Goal: Task Accomplishment & Management: Complete application form

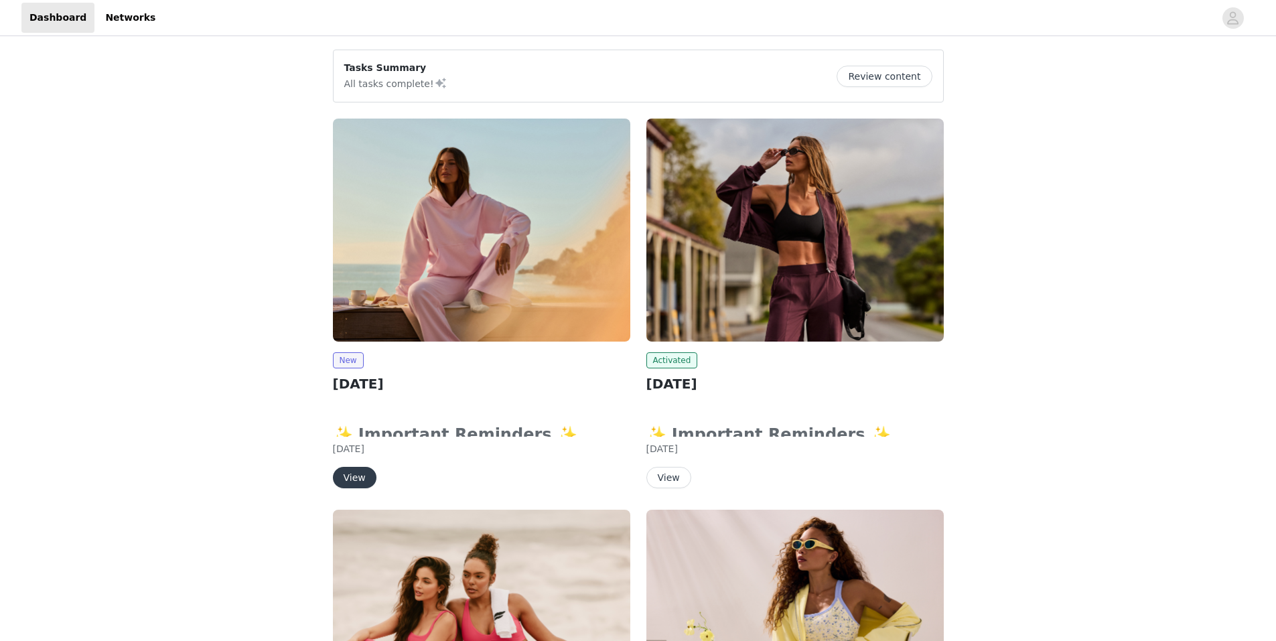
click at [356, 480] on button "View" at bounding box center [355, 477] width 44 height 21
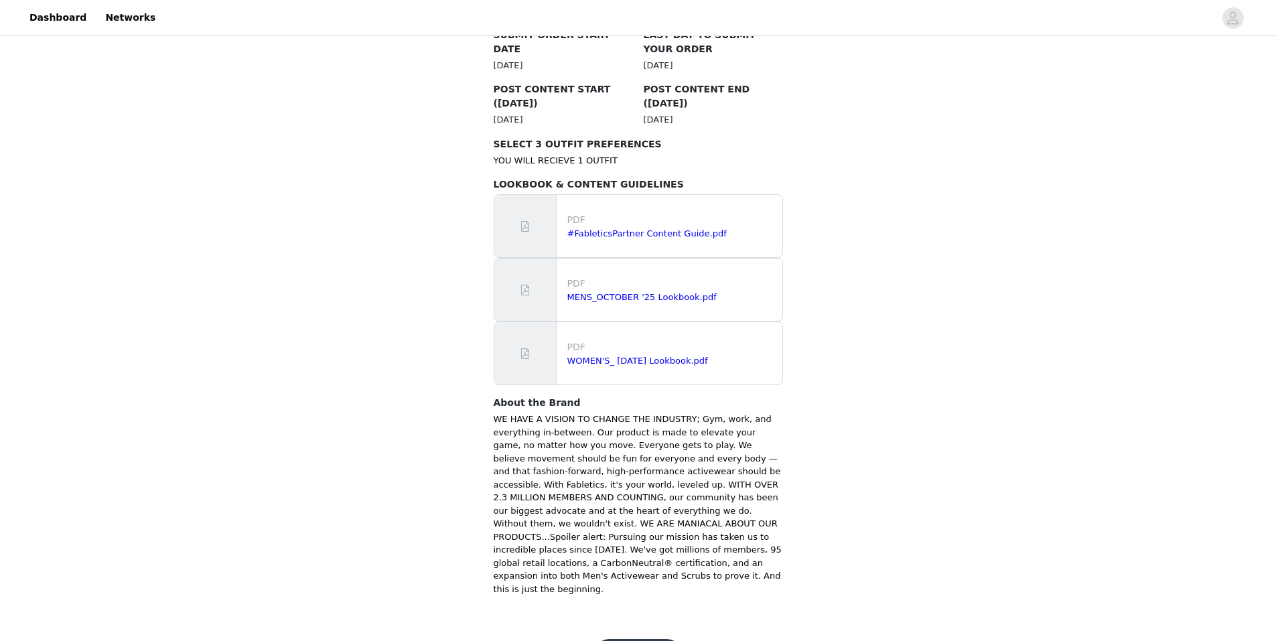
scroll to position [730, 0]
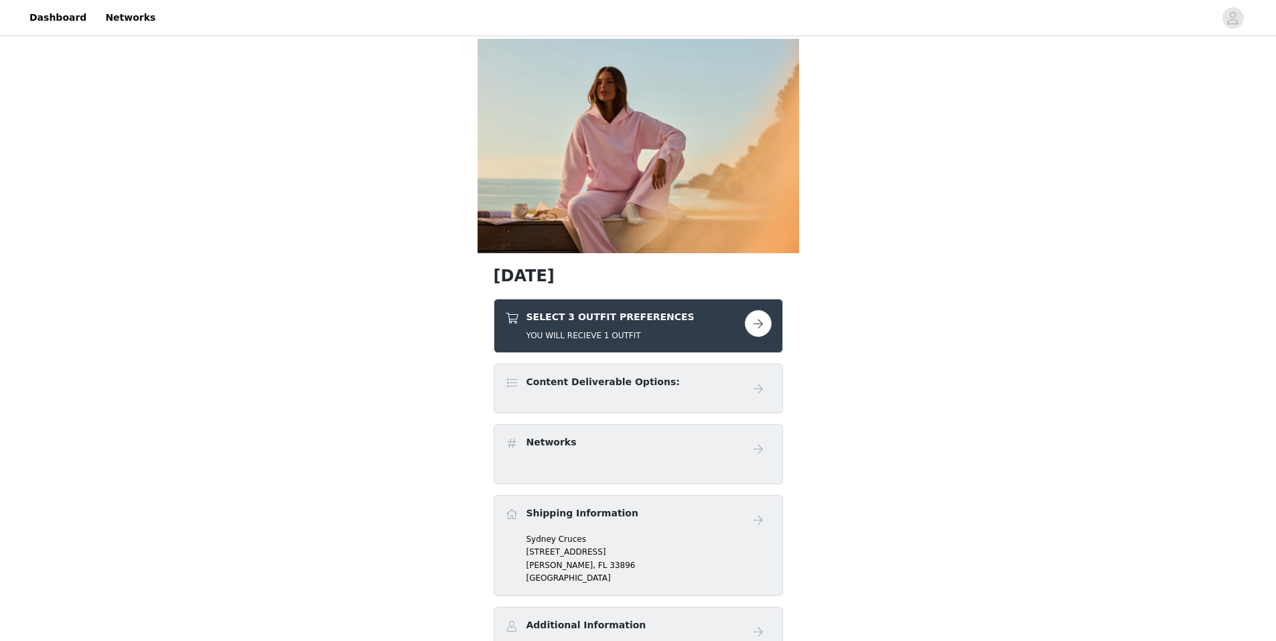
click at [767, 320] on button "button" at bounding box center [758, 323] width 27 height 27
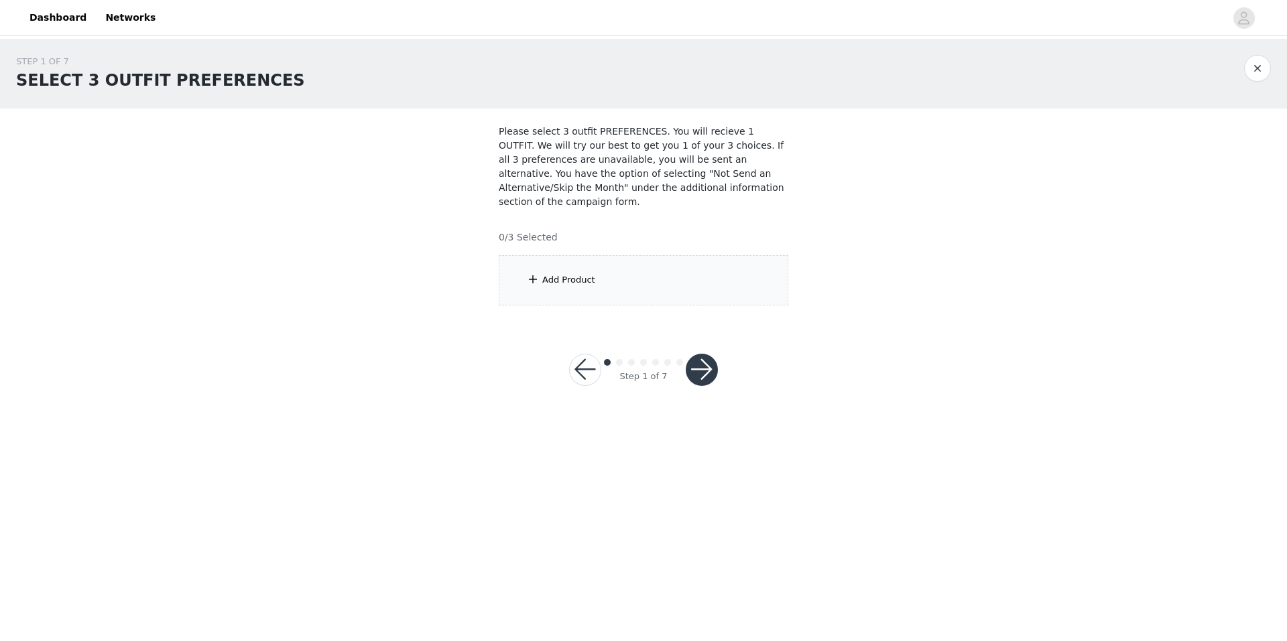
click at [604, 261] on div "Add Product" at bounding box center [643, 280] width 289 height 50
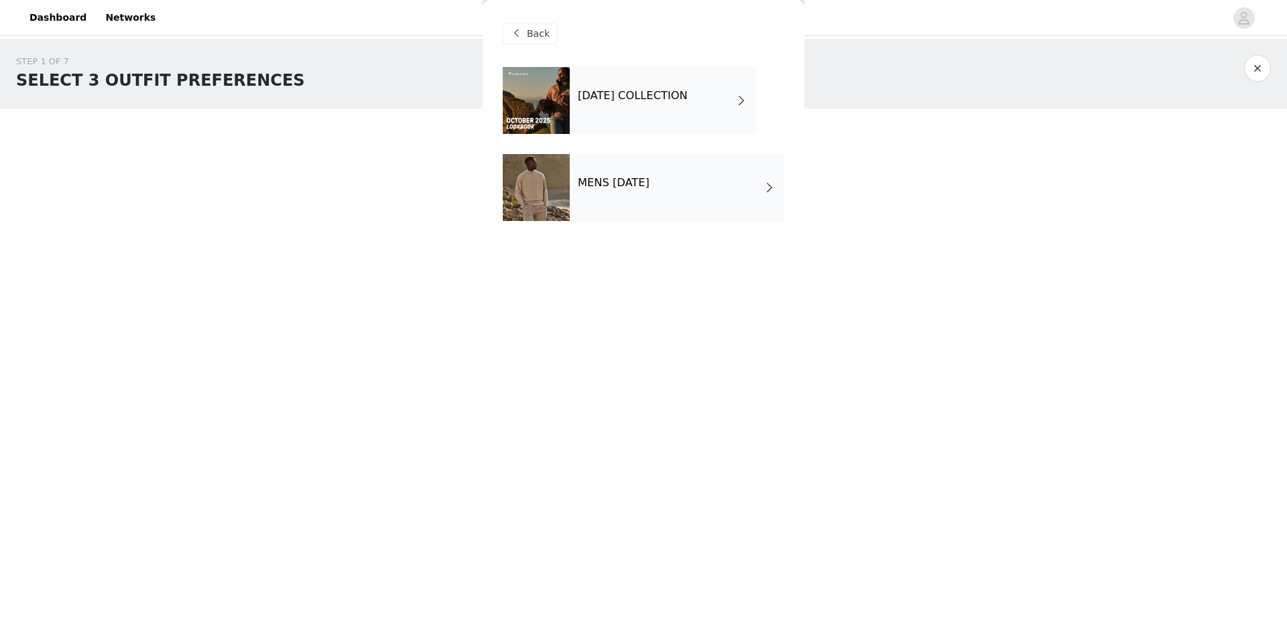
click at [671, 106] on div "OCTOBER 2025 COLLECTION" at bounding box center [663, 100] width 186 height 67
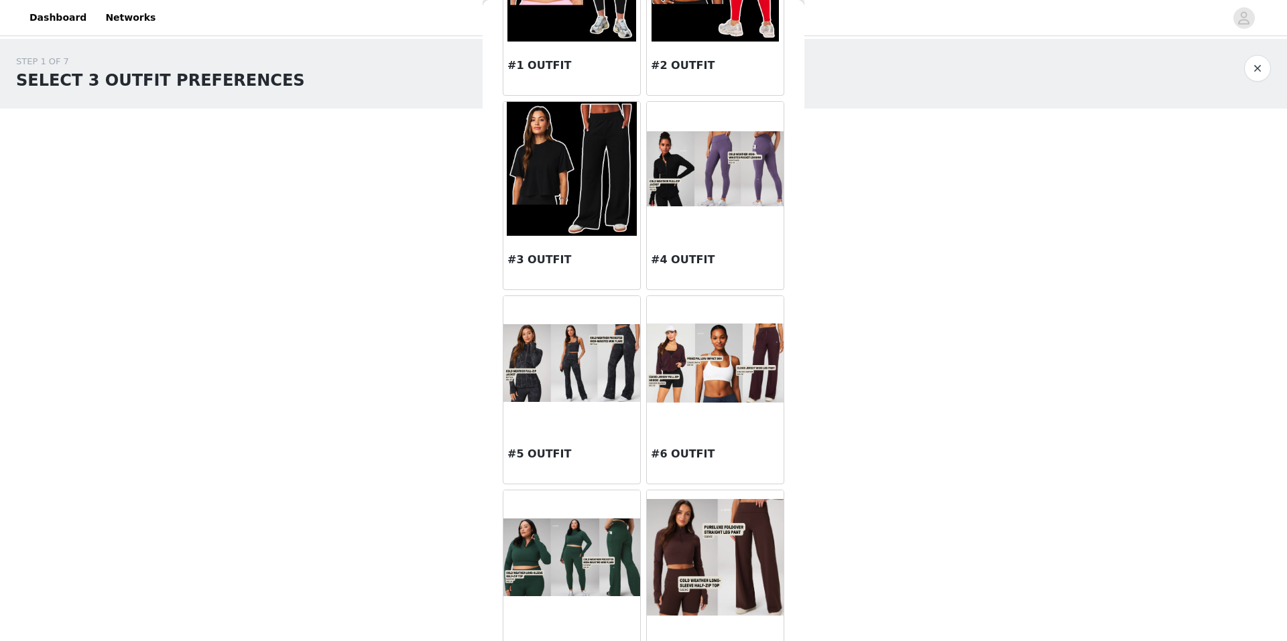
scroll to position [227, 0]
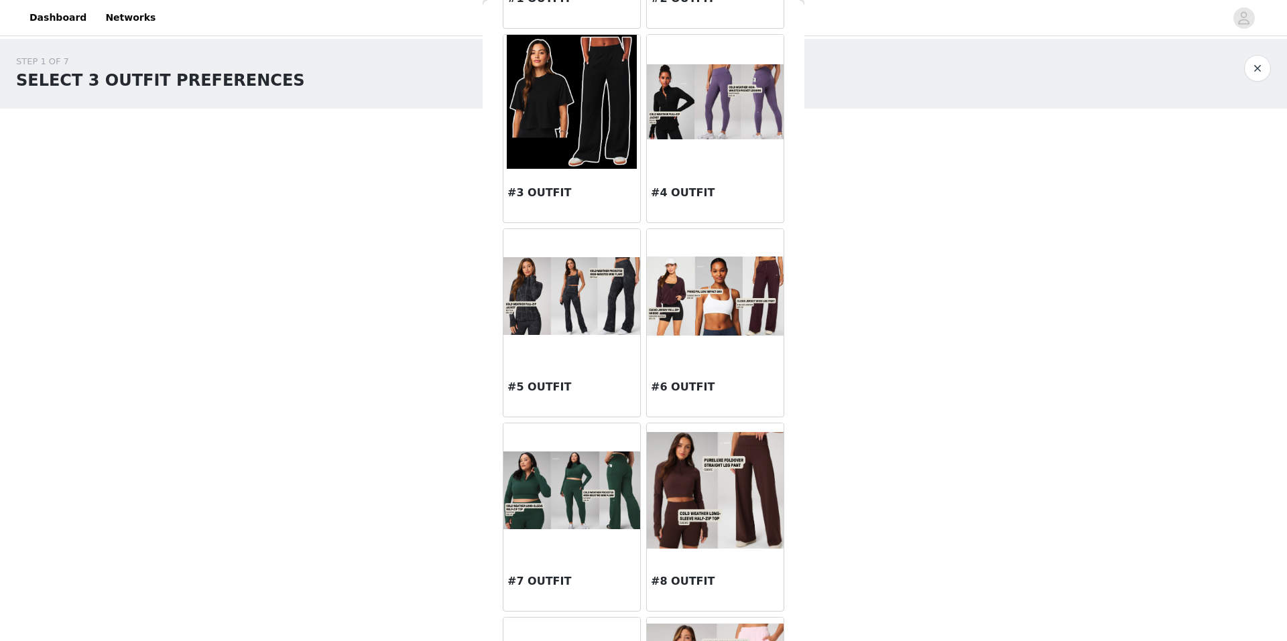
click at [715, 310] on img at bounding box center [715, 296] width 137 height 78
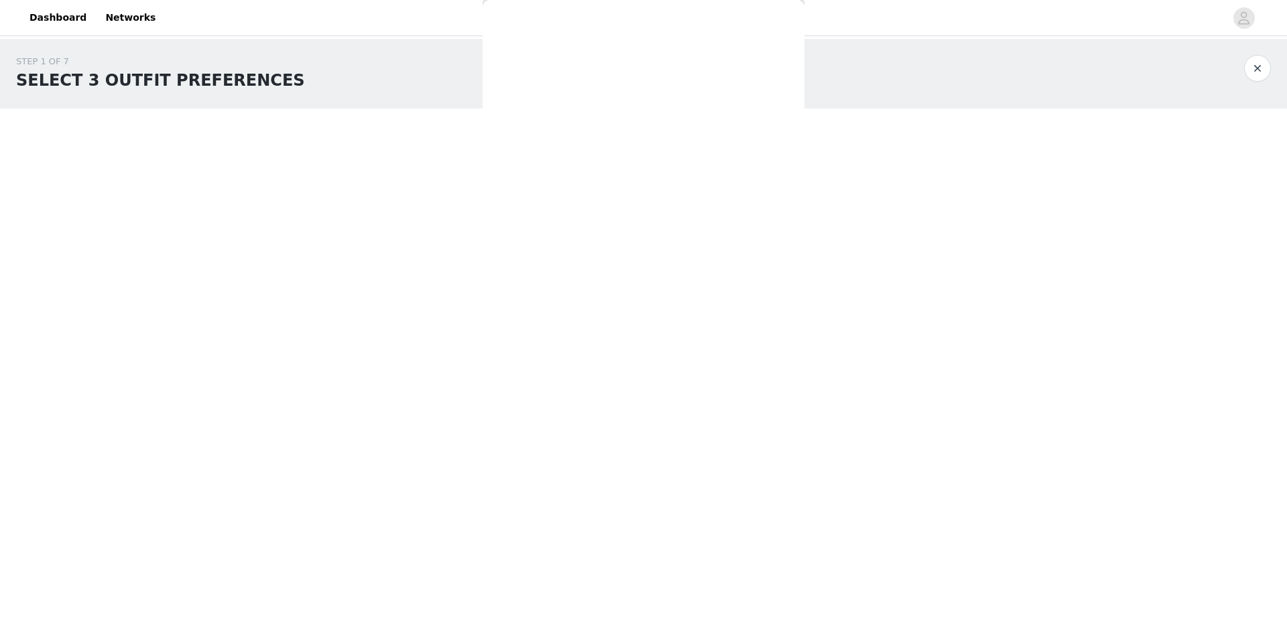
scroll to position [0, 0]
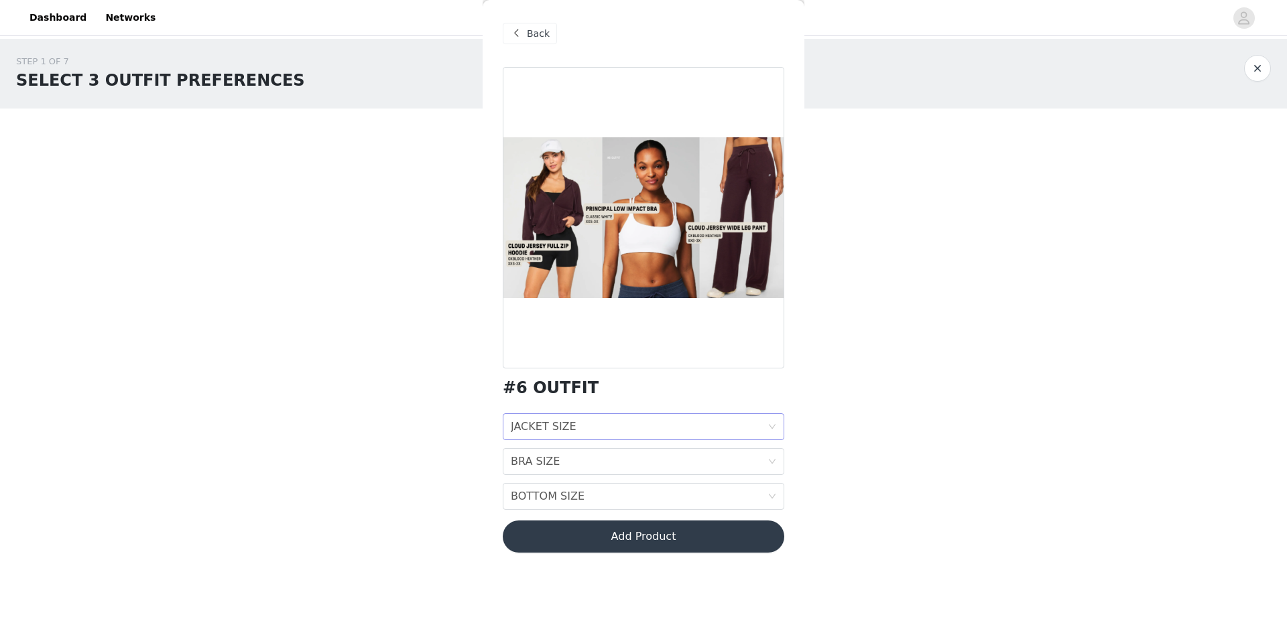
click at [598, 427] on div "JACKET SIZE JACKET SIZE" at bounding box center [639, 426] width 257 height 25
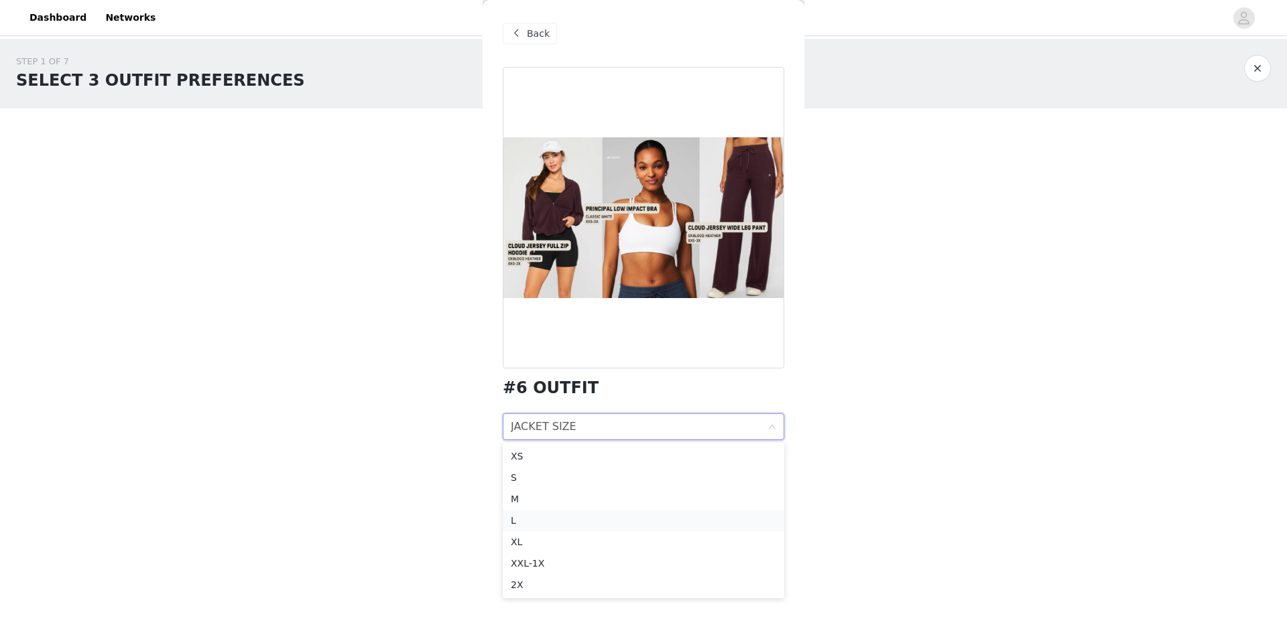
click at [555, 519] on div "L" at bounding box center [643, 520] width 265 height 15
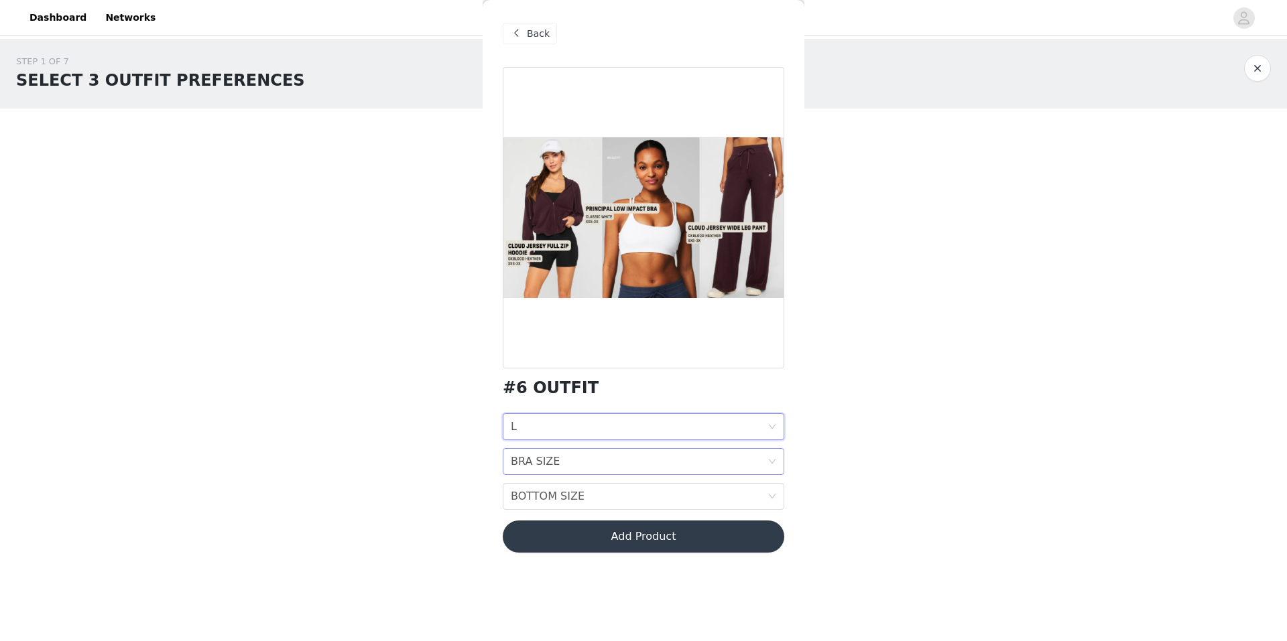
click at [566, 467] on div "BRA SIZE BRA SIZE" at bounding box center [639, 461] width 257 height 25
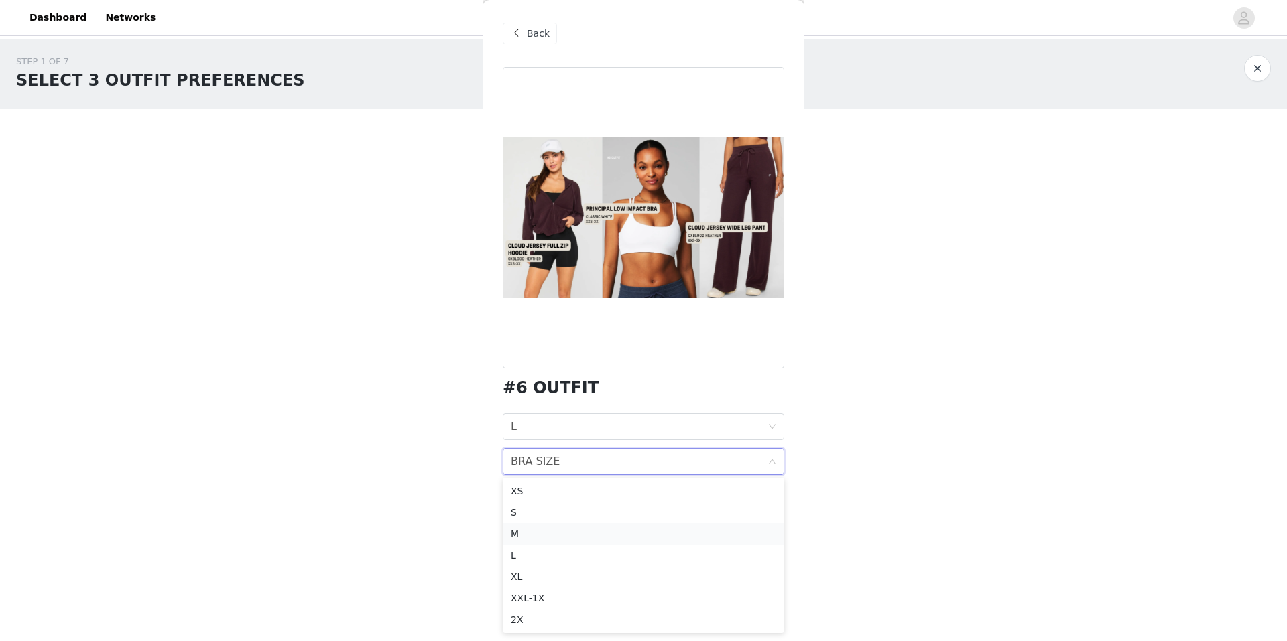
click at [548, 533] on div "M" at bounding box center [643, 534] width 265 height 15
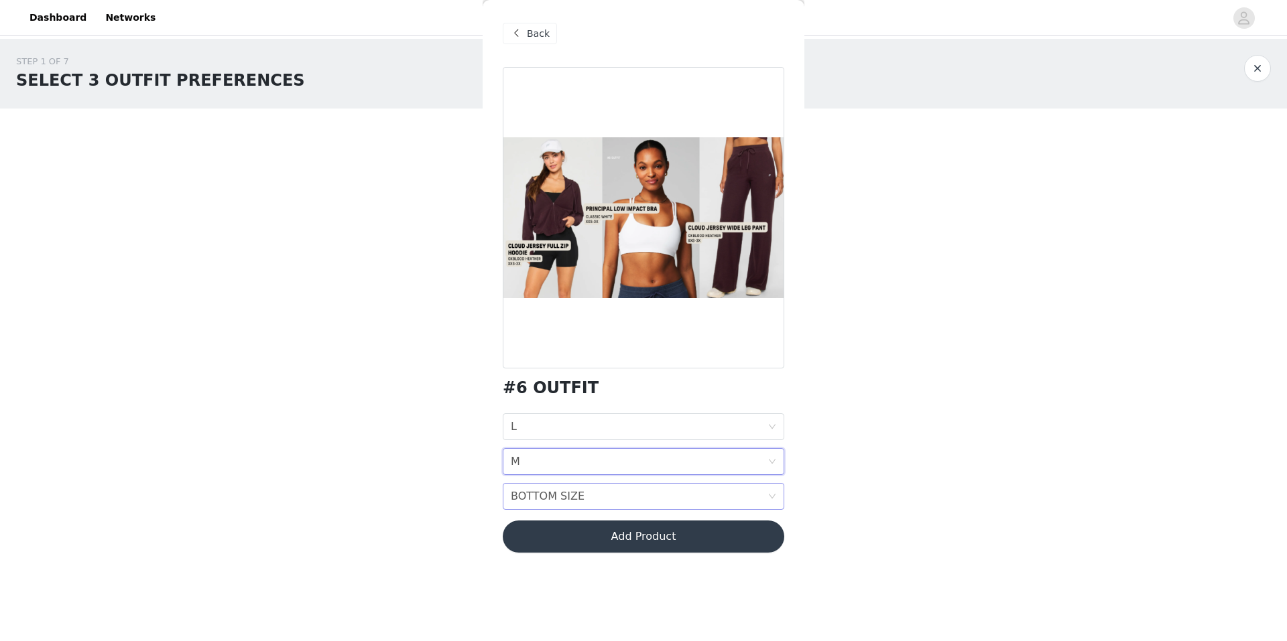
click at [561, 498] on div "BOTTOM SIZE" at bounding box center [548, 496] width 74 height 25
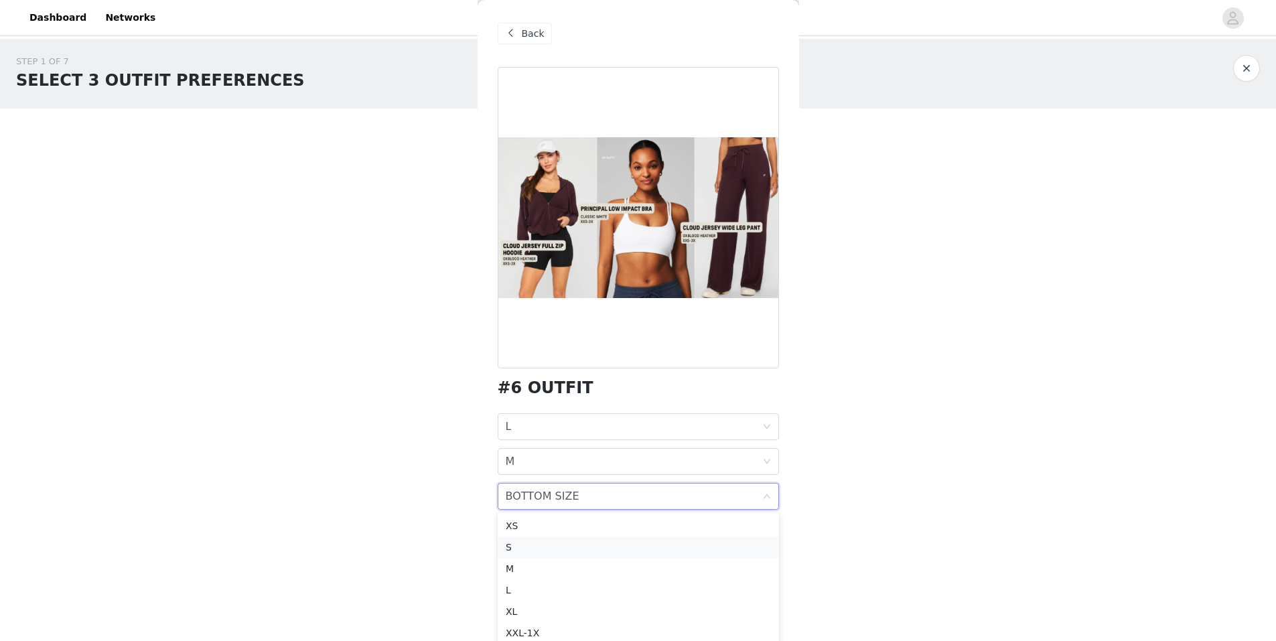
click at [523, 550] on div "S" at bounding box center [638, 547] width 265 height 15
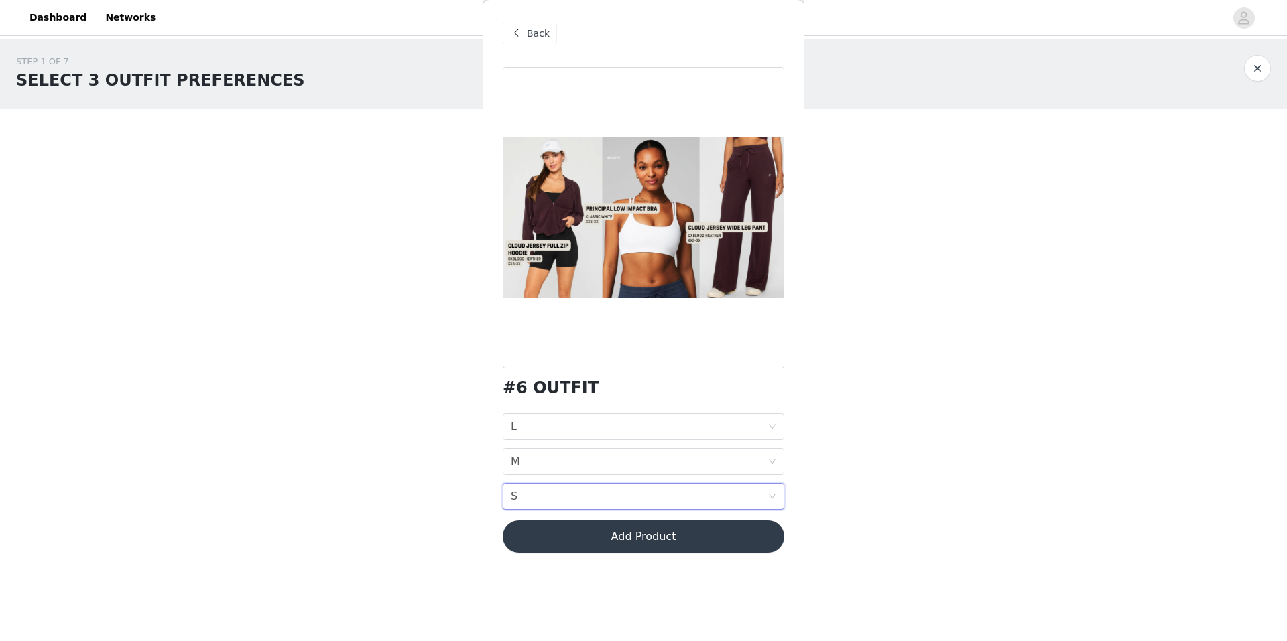
click at [635, 529] on button "Add Product" at bounding box center [643, 537] width 281 height 32
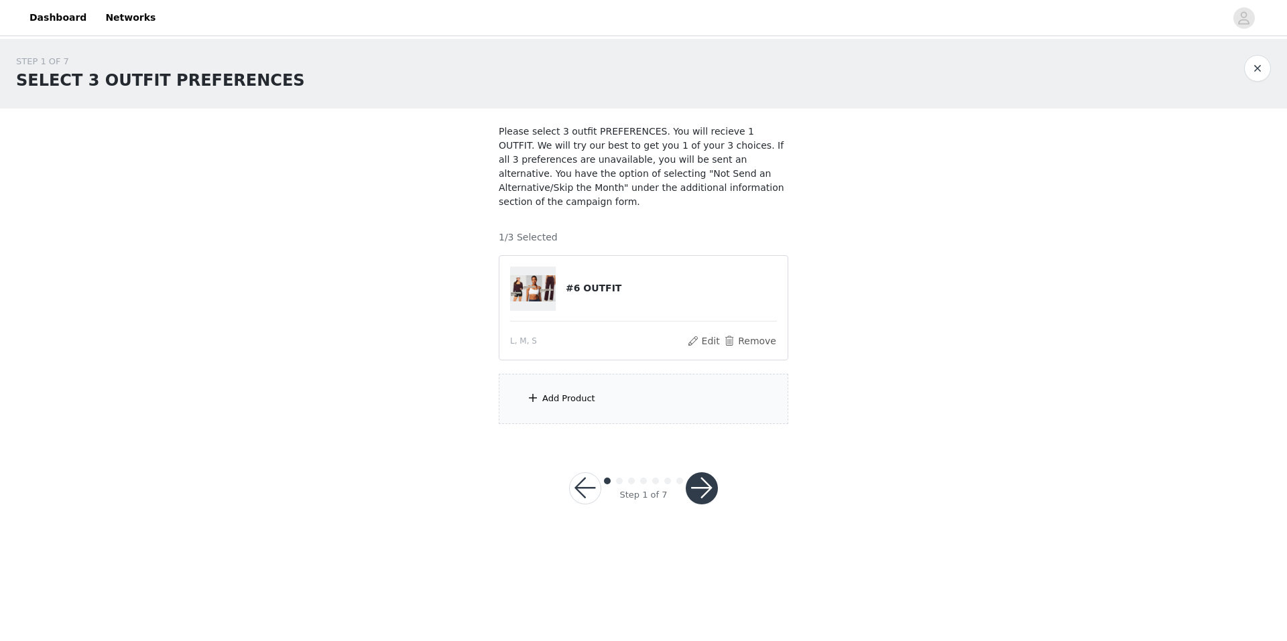
click at [552, 374] on div "Add Product" at bounding box center [643, 399] width 289 height 50
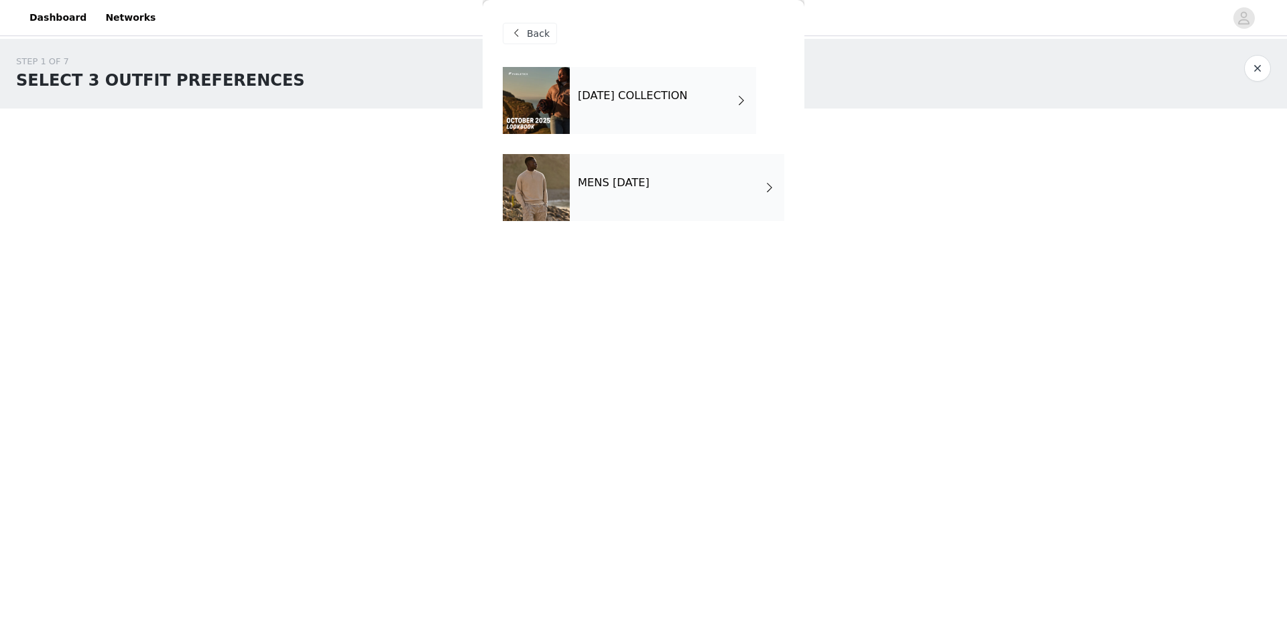
click at [734, 104] on span at bounding box center [740, 100] width 13 height 16
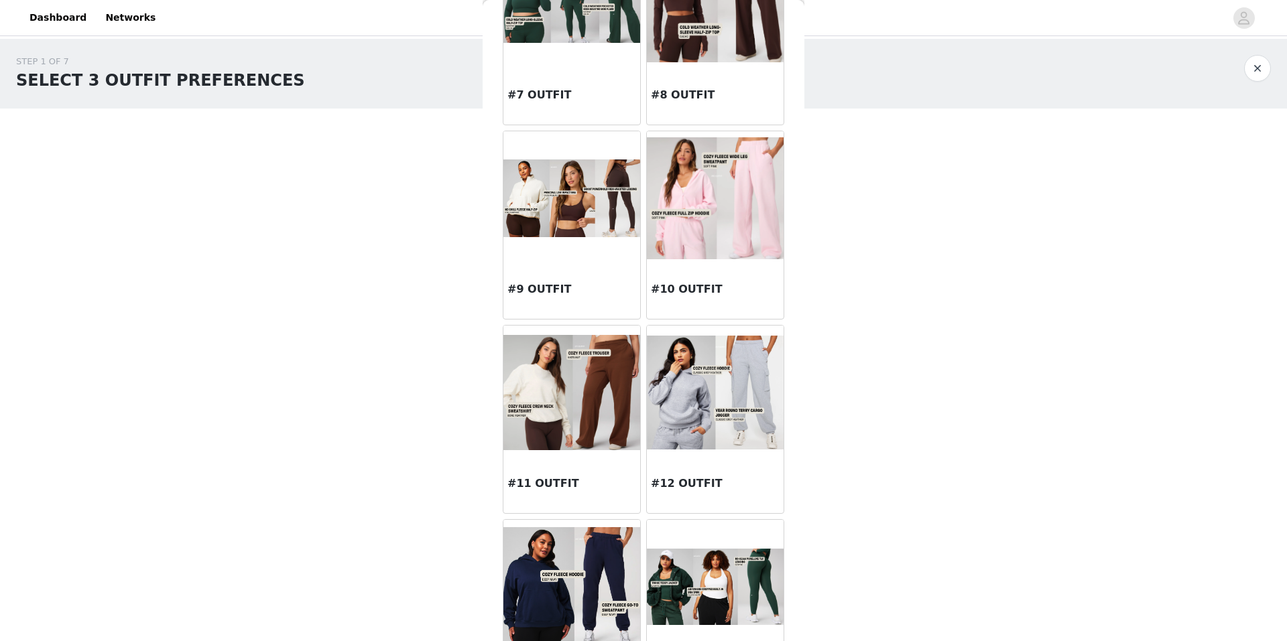
scroll to position [737, 0]
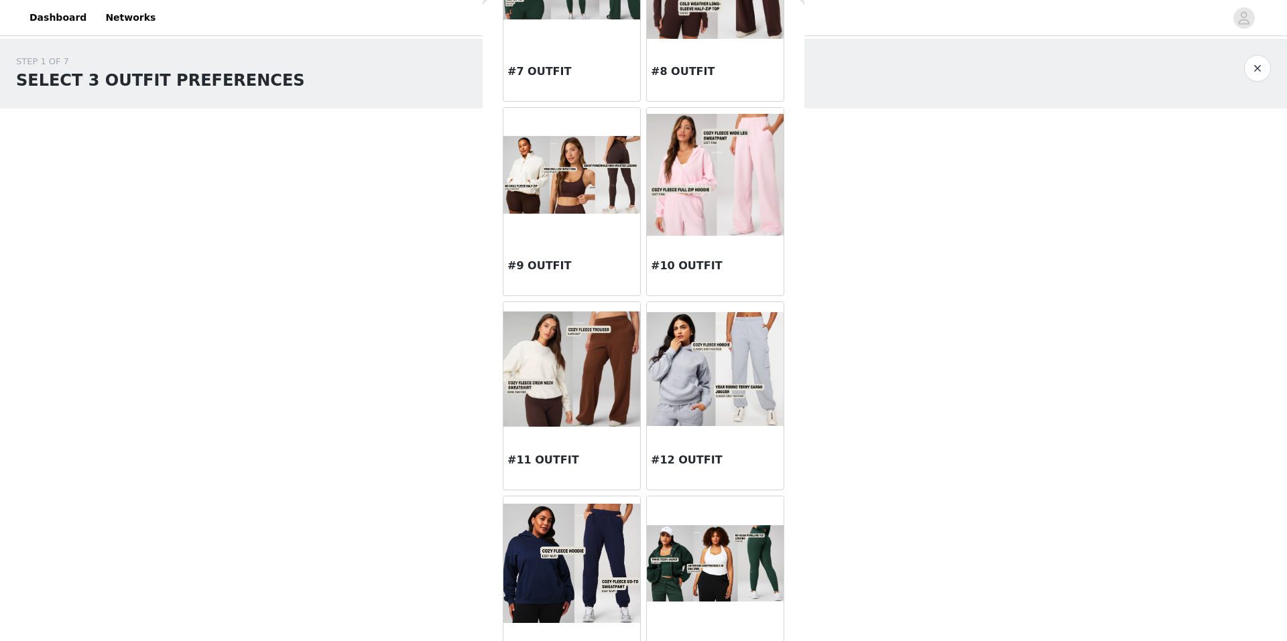
click at [555, 366] on img at bounding box center [571, 370] width 137 height 116
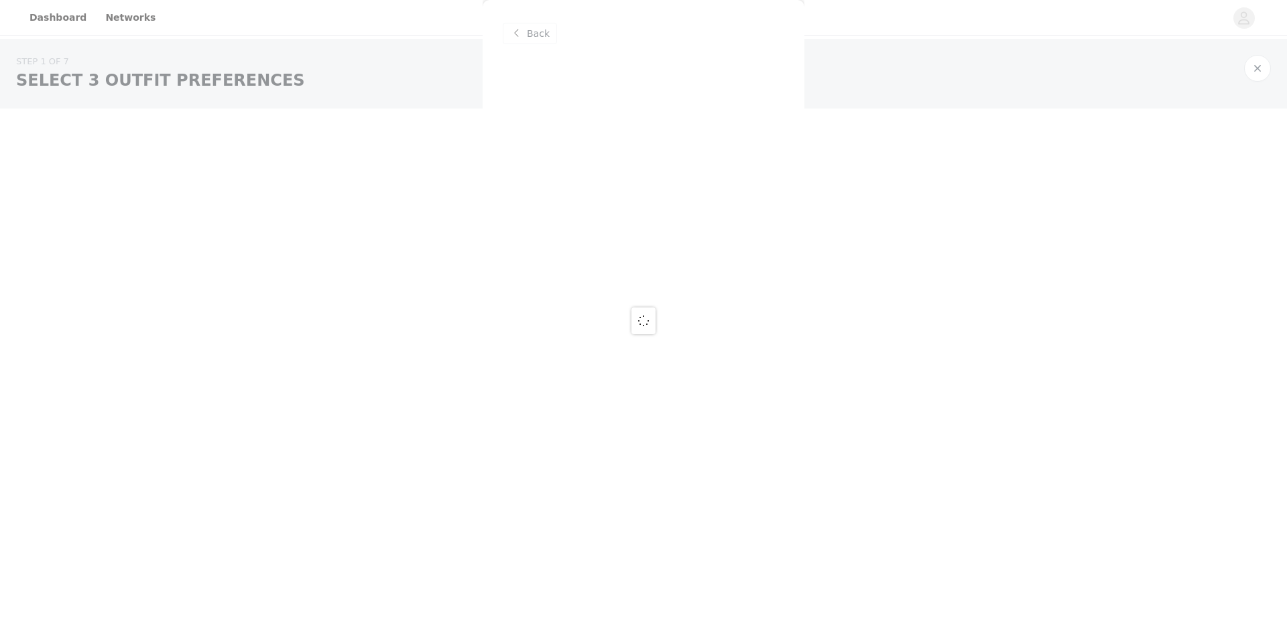
scroll to position [0, 0]
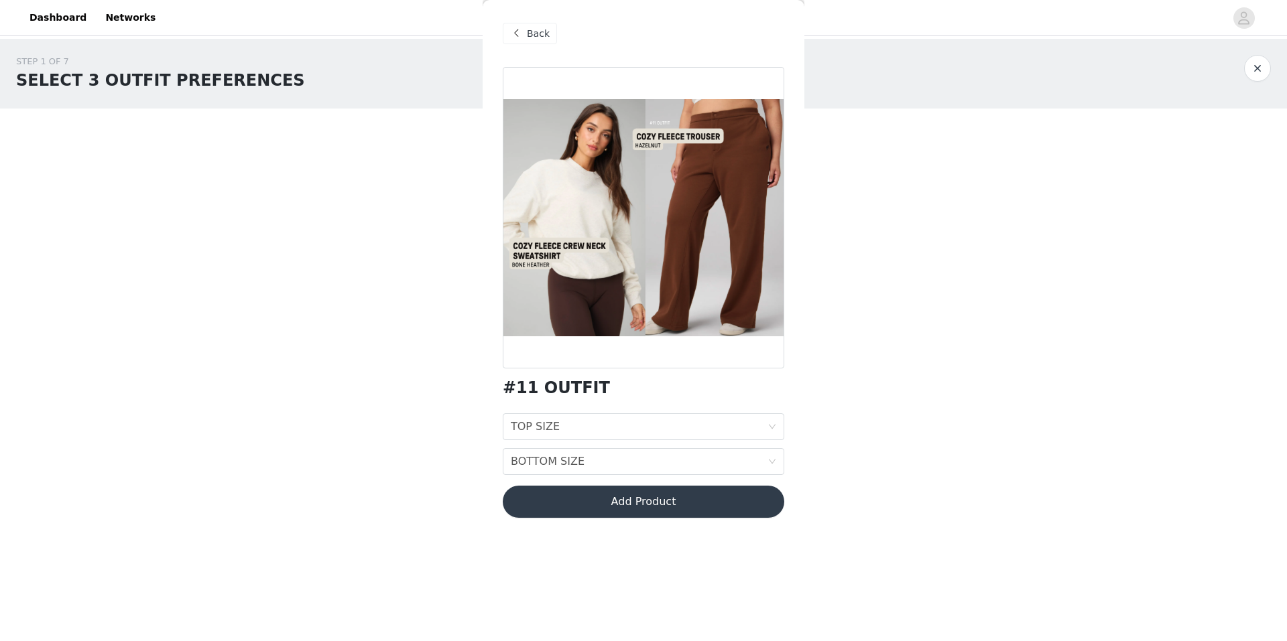
click at [534, 29] on span "Back" at bounding box center [538, 34] width 23 height 14
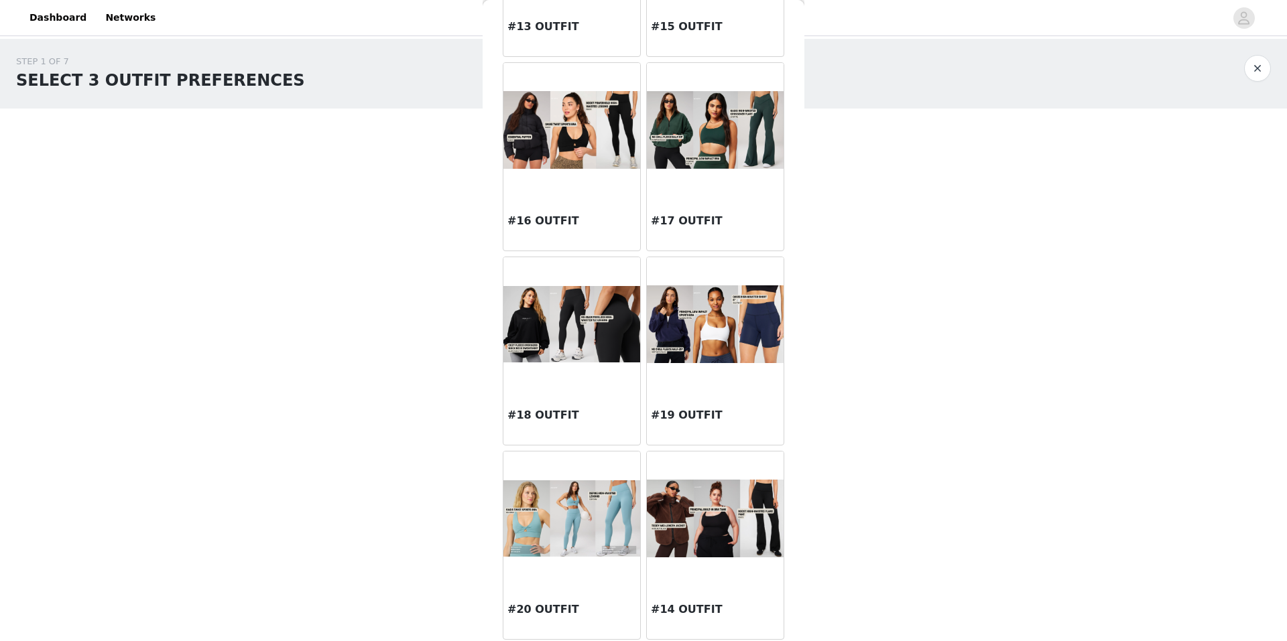
scroll to position [1366, 0]
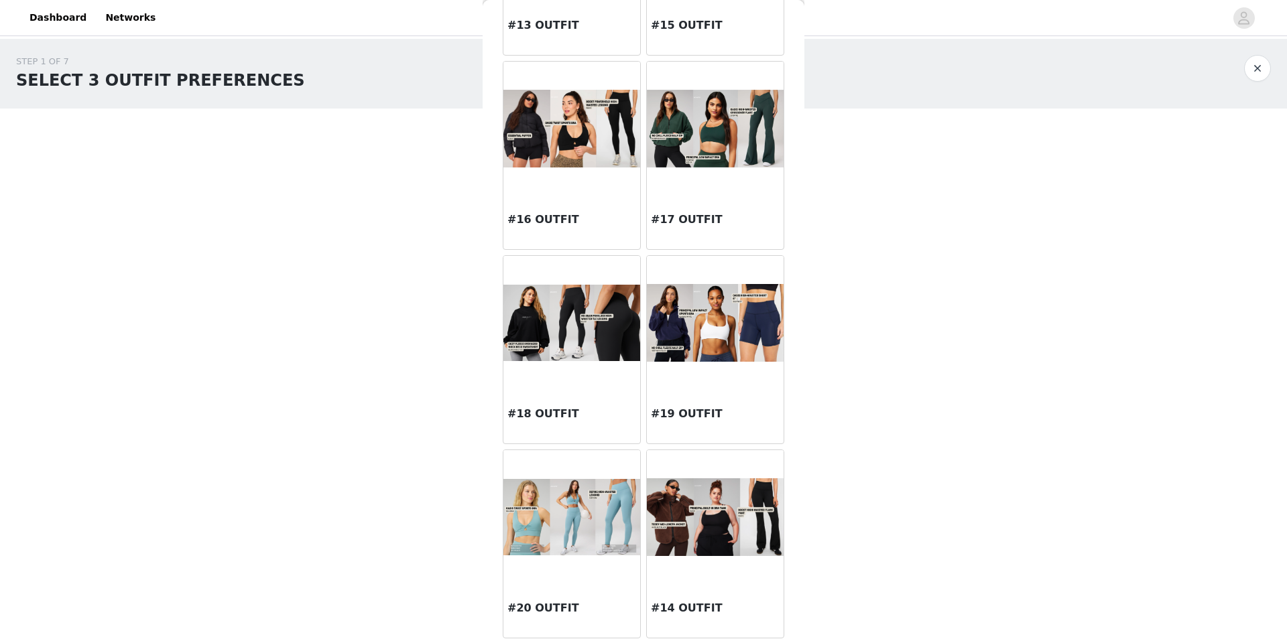
click at [731, 519] on img at bounding box center [715, 517] width 137 height 78
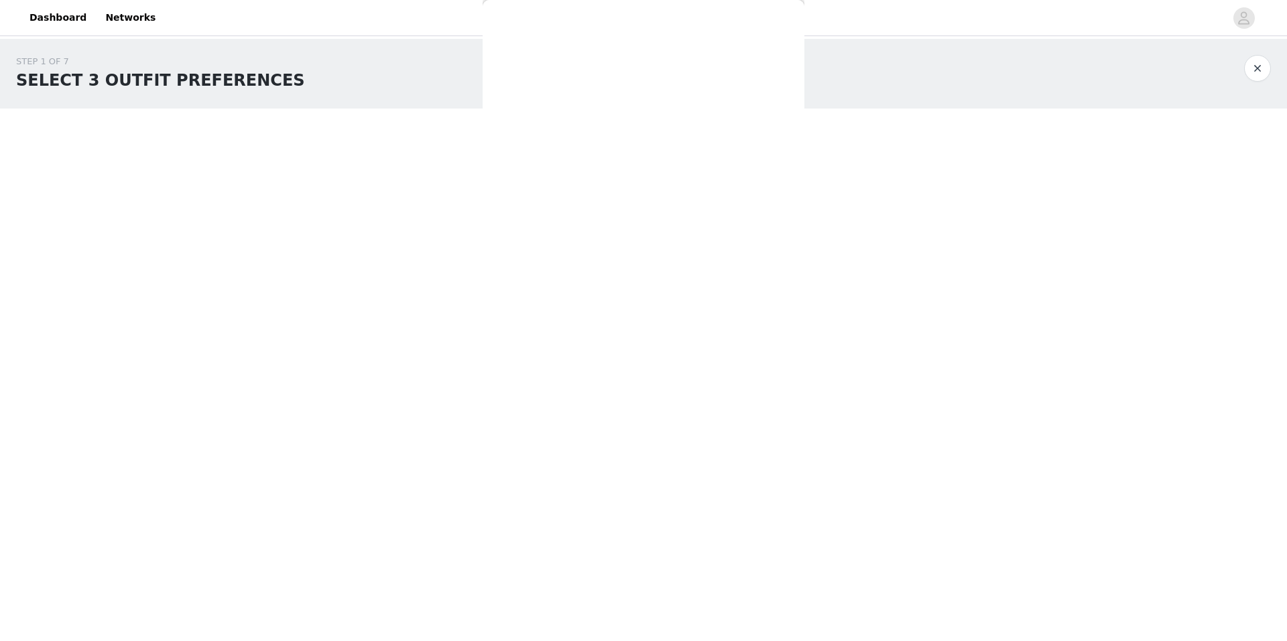
scroll to position [0, 0]
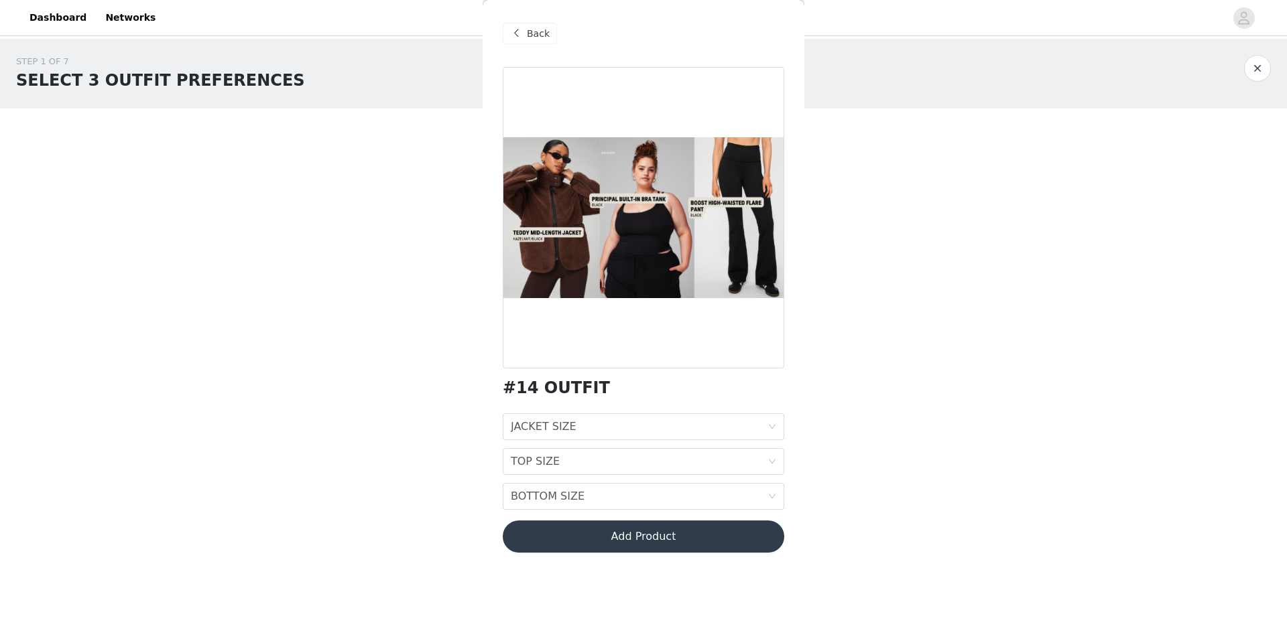
click at [538, 37] on span "Back" at bounding box center [538, 34] width 23 height 14
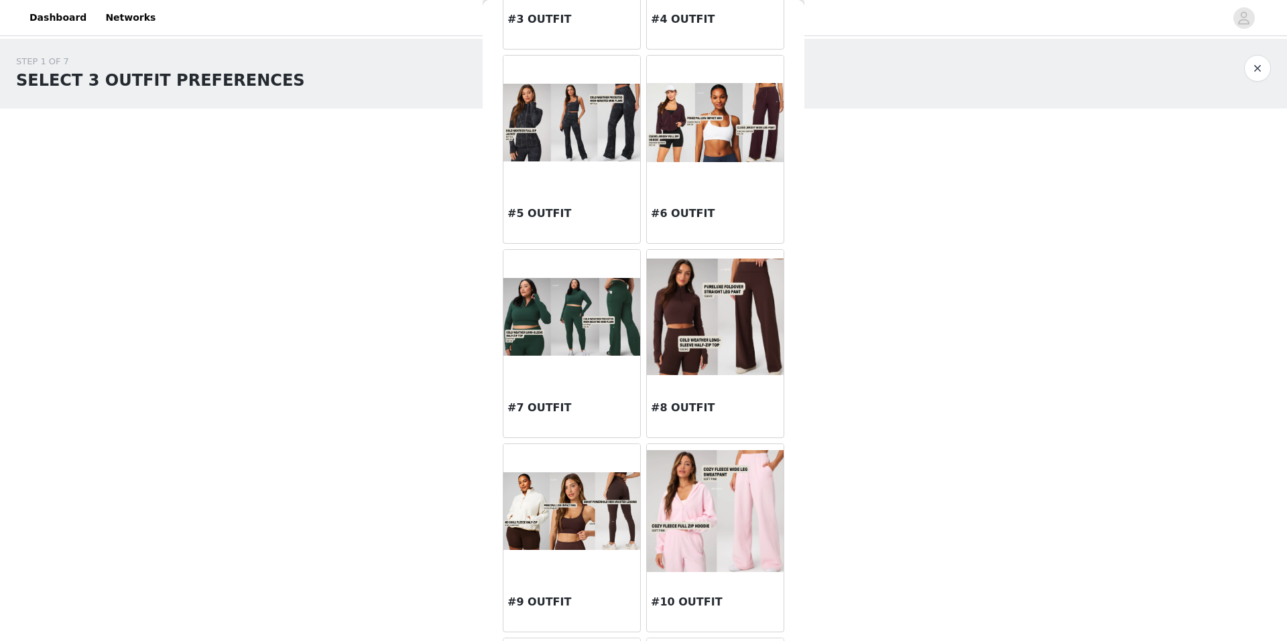
scroll to position [402, 0]
click at [744, 314] on img at bounding box center [715, 315] width 137 height 117
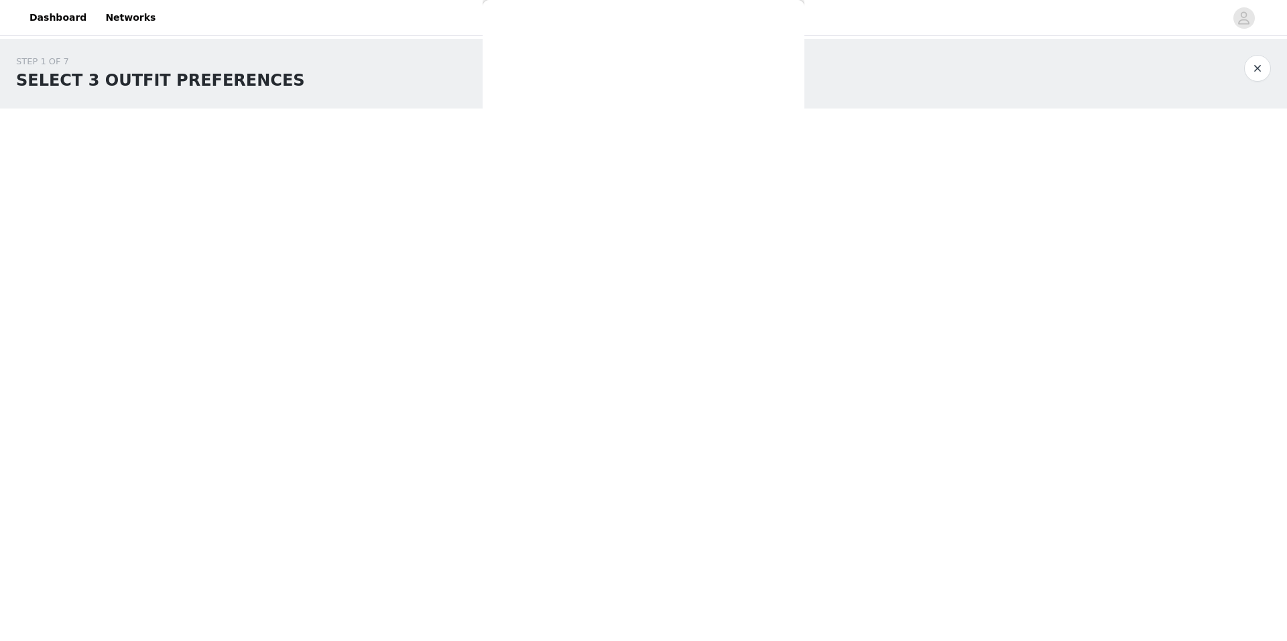
scroll to position [0, 0]
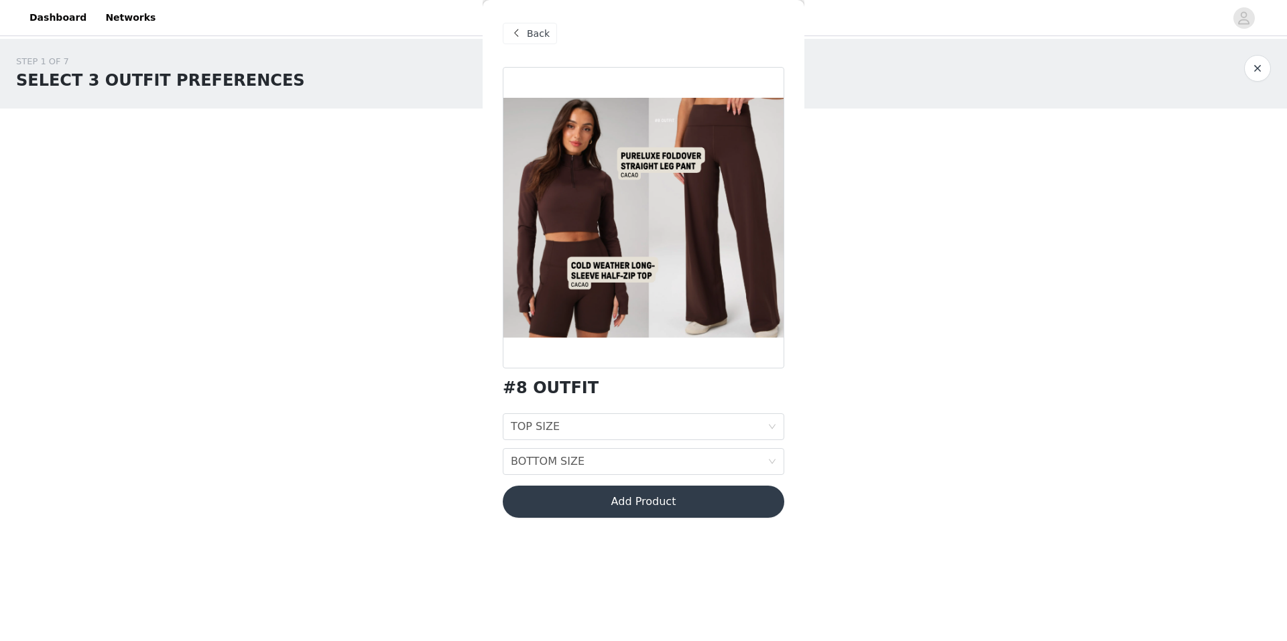
click at [539, 31] on span "Back" at bounding box center [538, 34] width 23 height 14
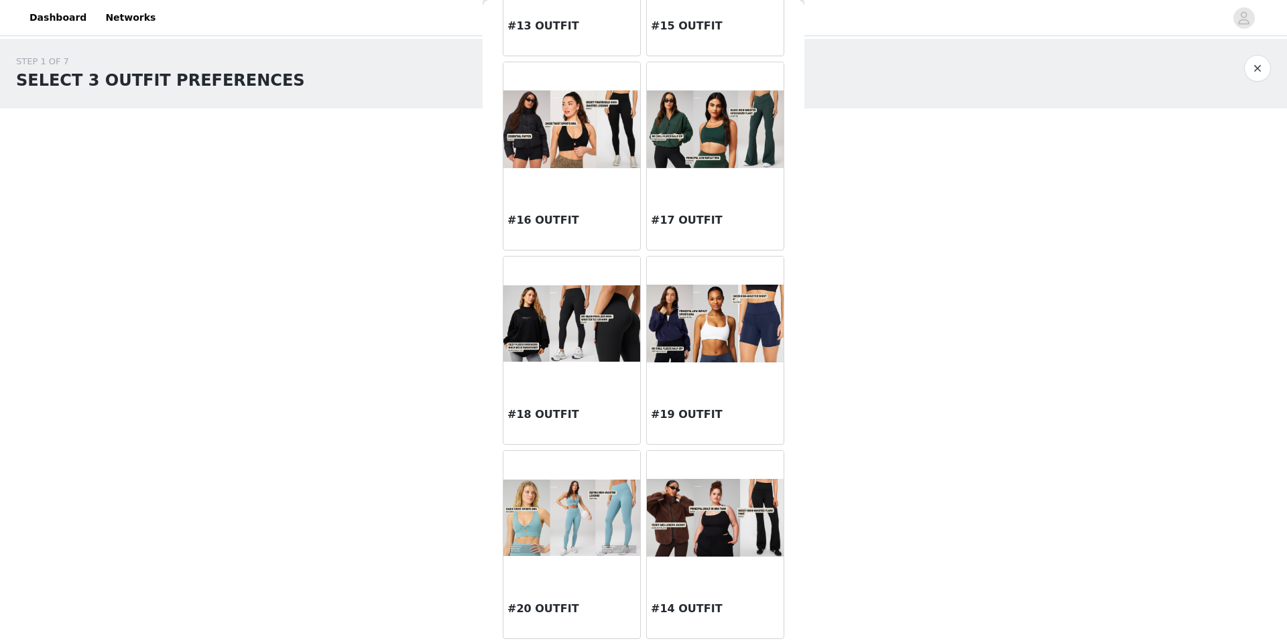
scroll to position [1366, 0]
click at [690, 528] on img at bounding box center [715, 517] width 137 height 78
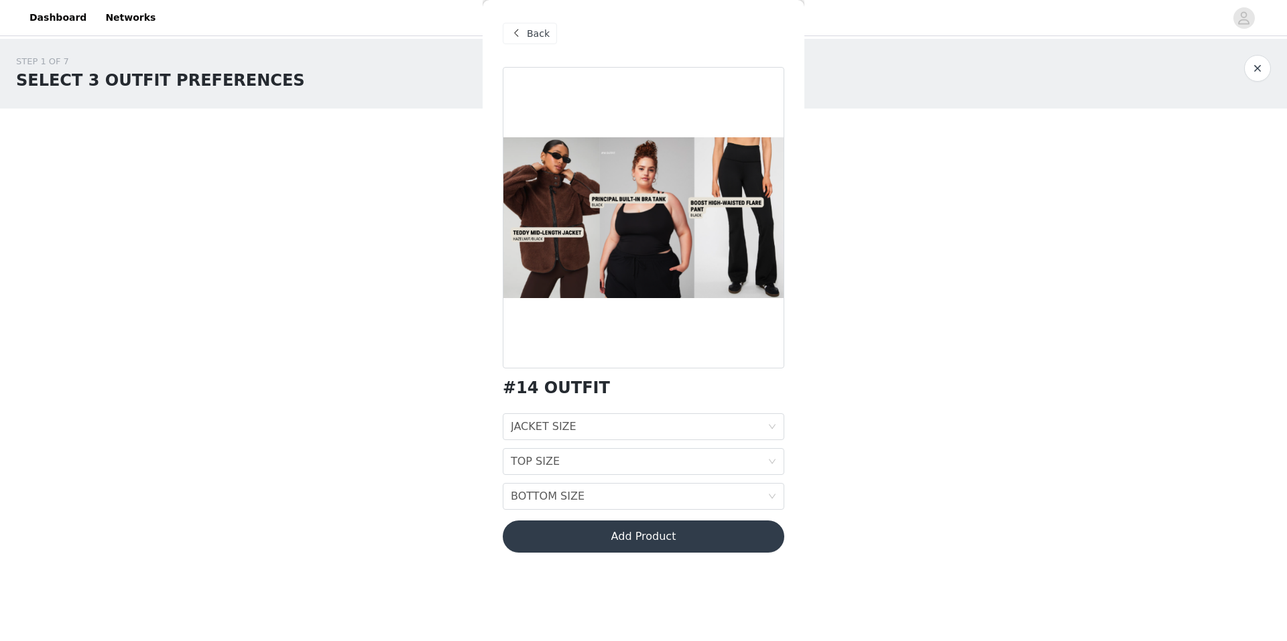
scroll to position [0, 0]
click at [578, 427] on div "JACKET SIZE JACKET SIZE" at bounding box center [639, 426] width 257 height 25
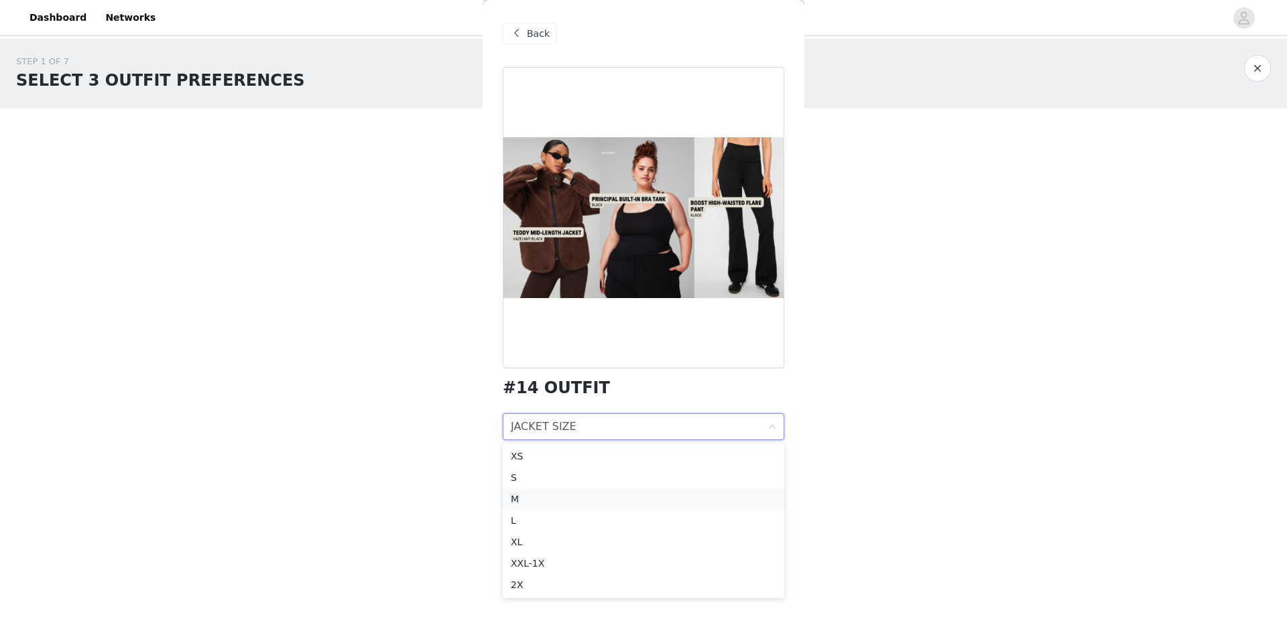
click at [535, 503] on div "M" at bounding box center [643, 499] width 265 height 15
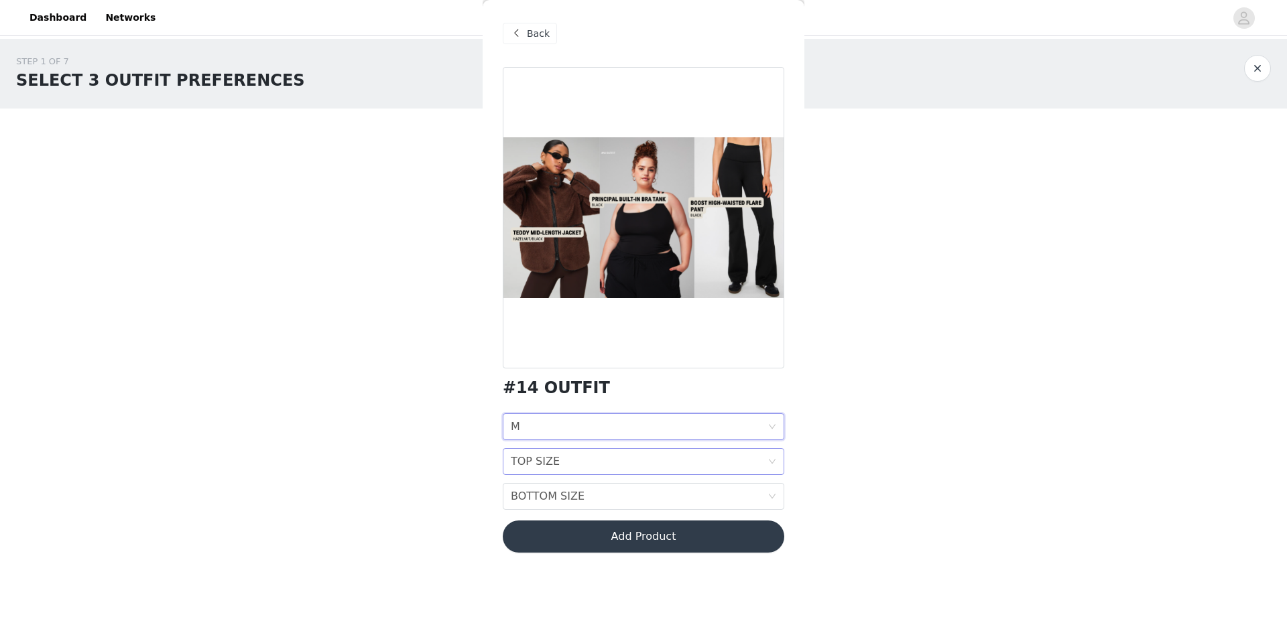
click at [551, 466] on div "TOP SIZE" at bounding box center [535, 461] width 49 height 25
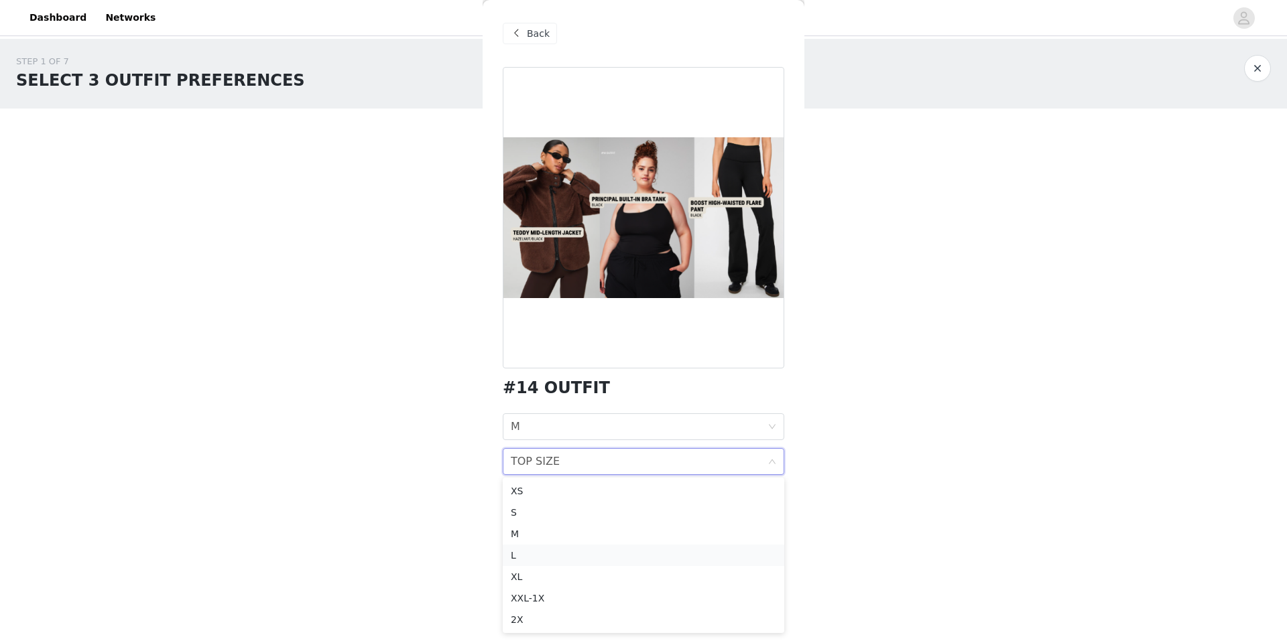
click at [528, 552] on div "L" at bounding box center [643, 555] width 265 height 15
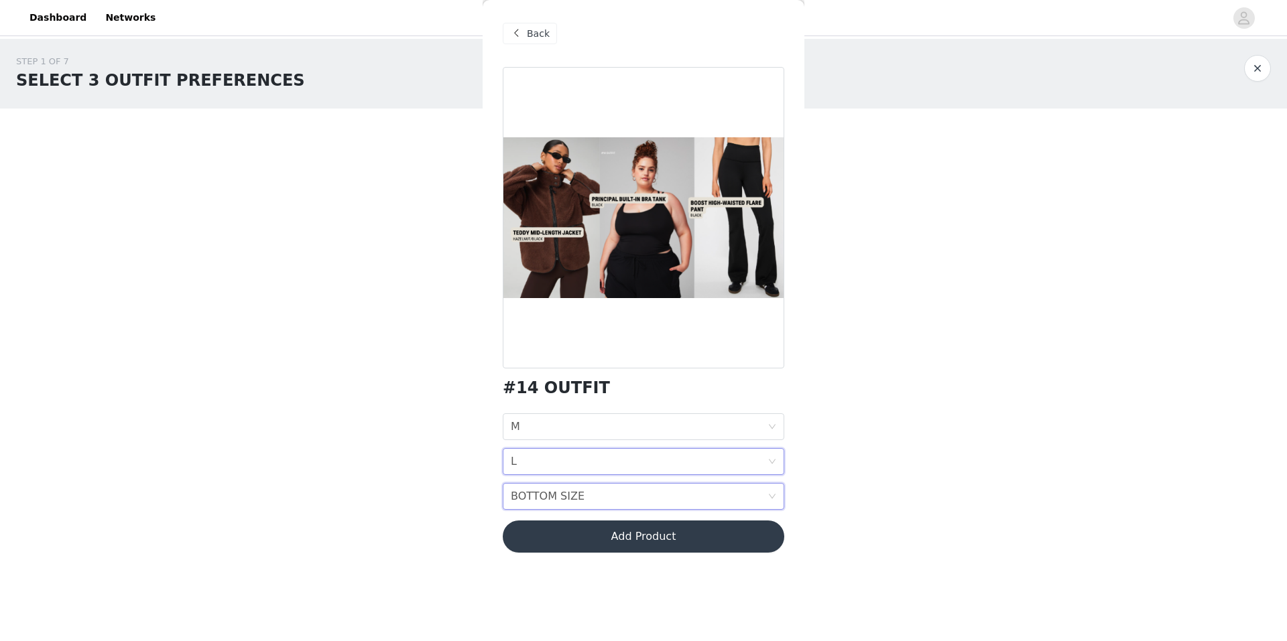
click at [562, 488] on div "BOTTOM SIZE" at bounding box center [548, 496] width 74 height 25
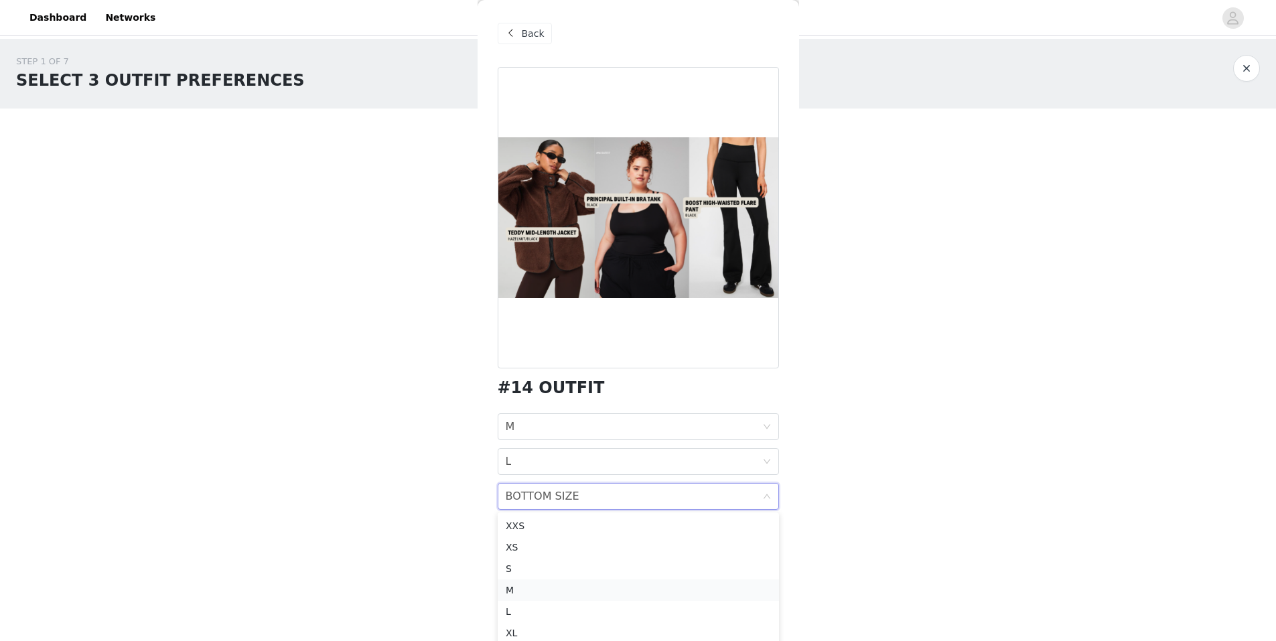
click at [516, 586] on div "M" at bounding box center [638, 590] width 265 height 15
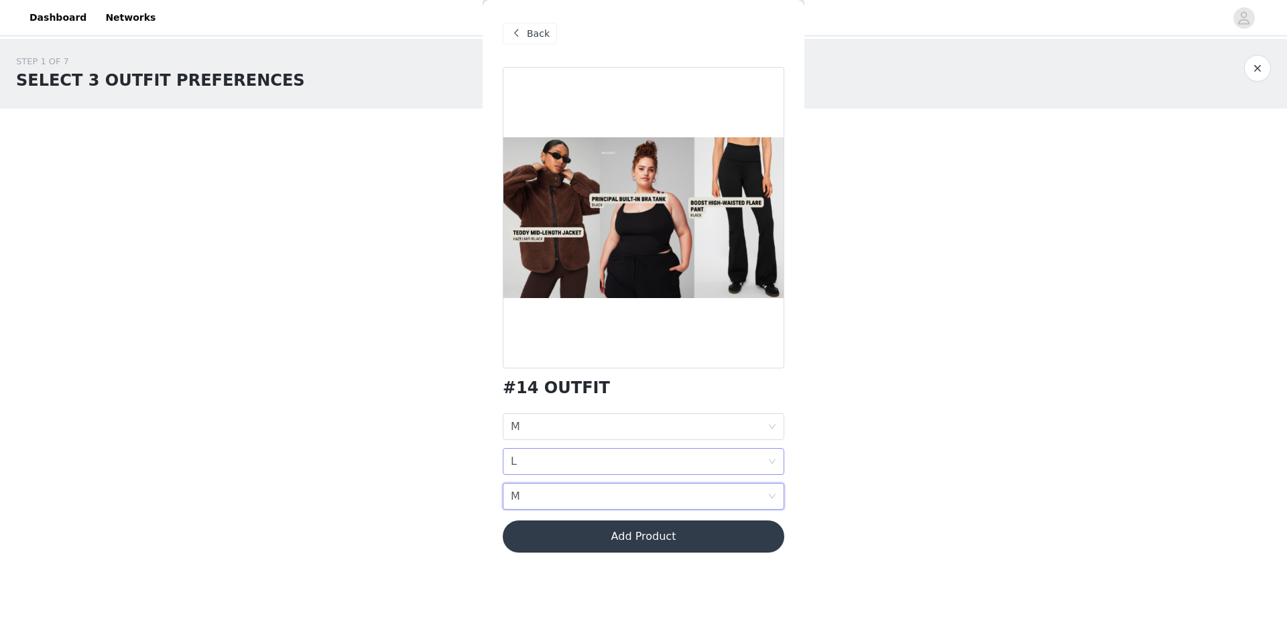
click at [559, 466] on div "TOP SIZE L" at bounding box center [639, 461] width 257 height 25
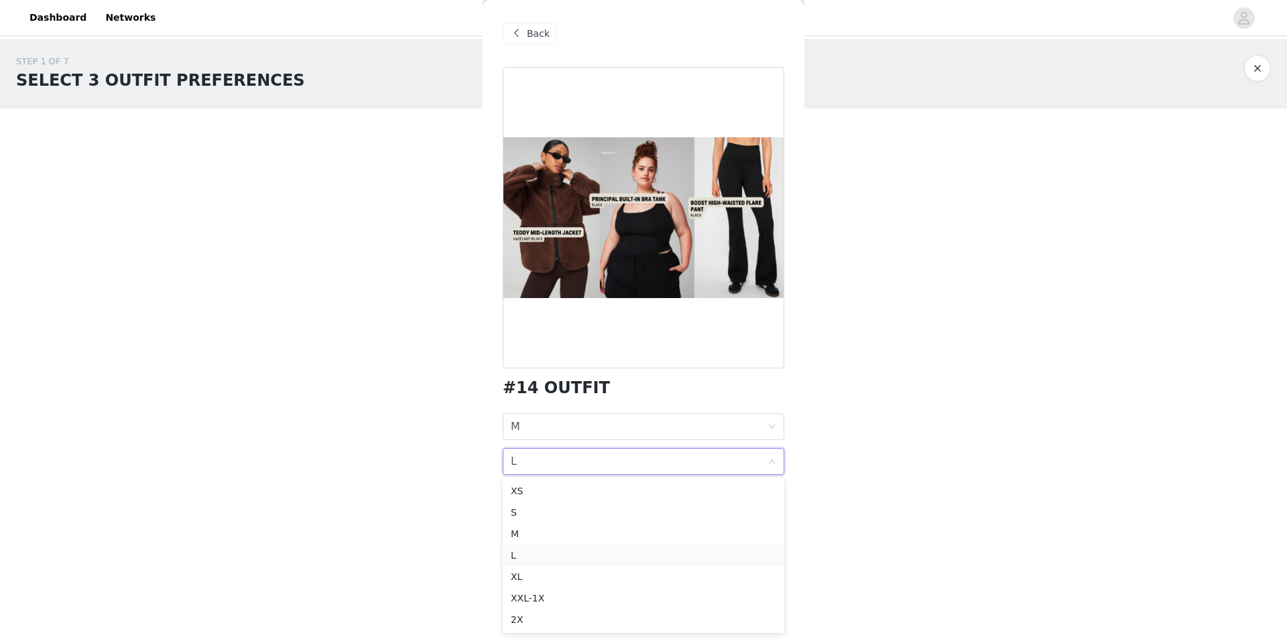
click at [537, 555] on div "L" at bounding box center [643, 555] width 265 height 15
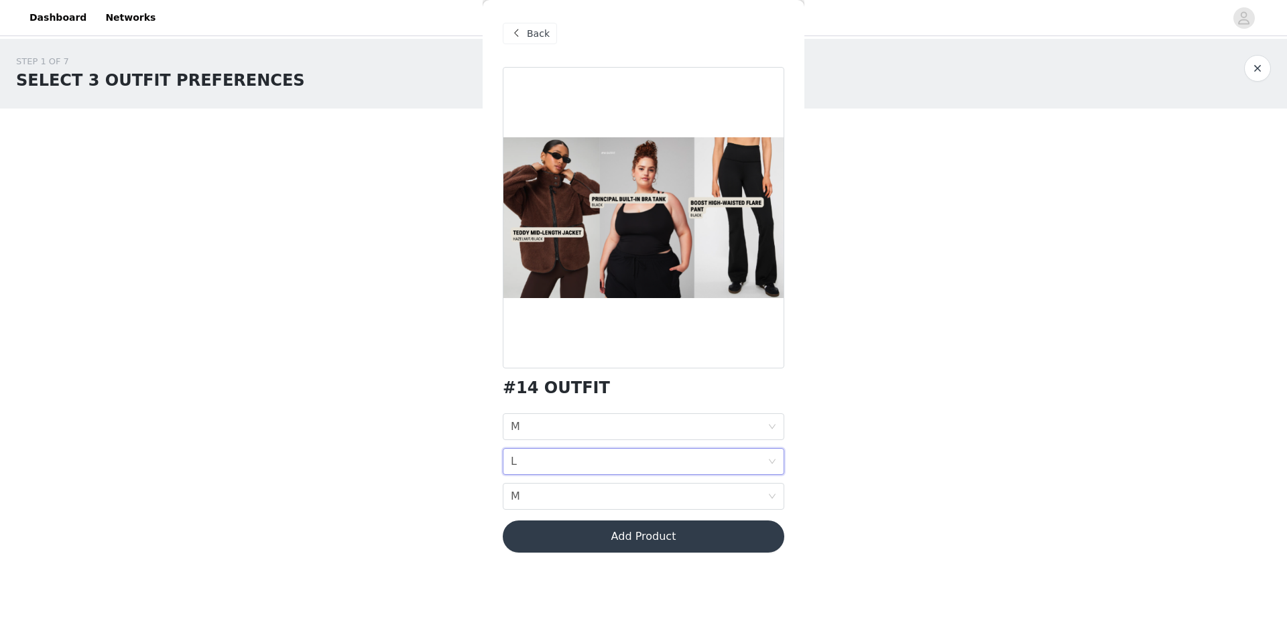
click at [566, 470] on div "TOP SIZE L" at bounding box center [639, 461] width 257 height 25
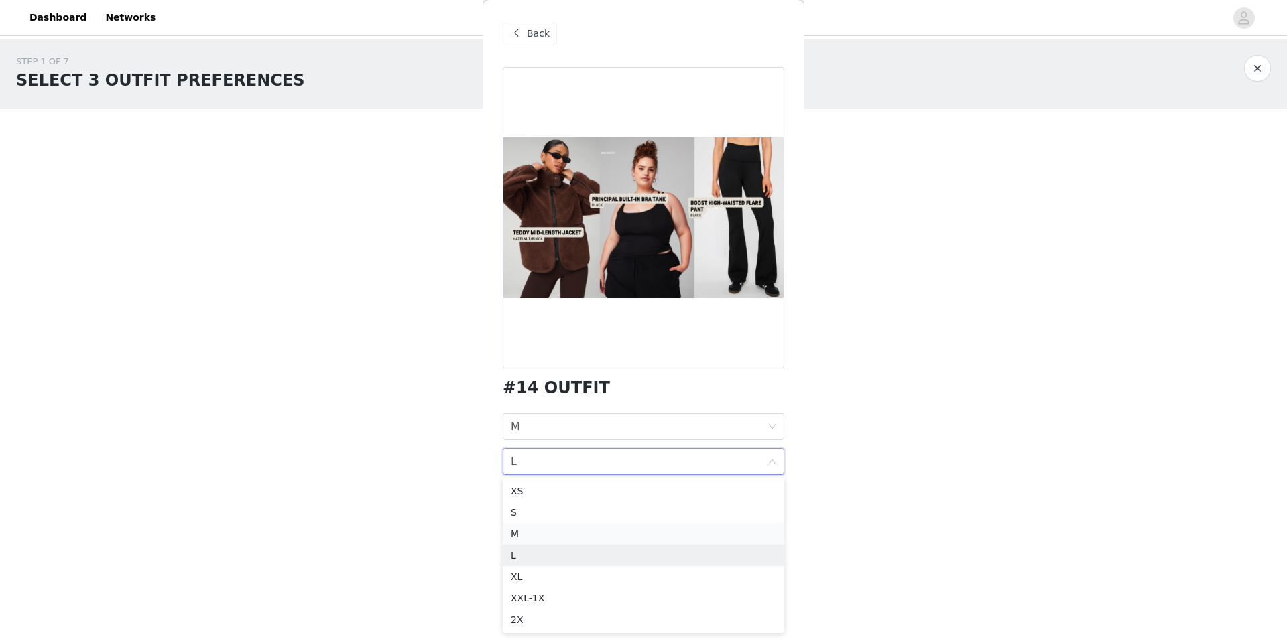
click at [555, 531] on div "M" at bounding box center [643, 534] width 265 height 15
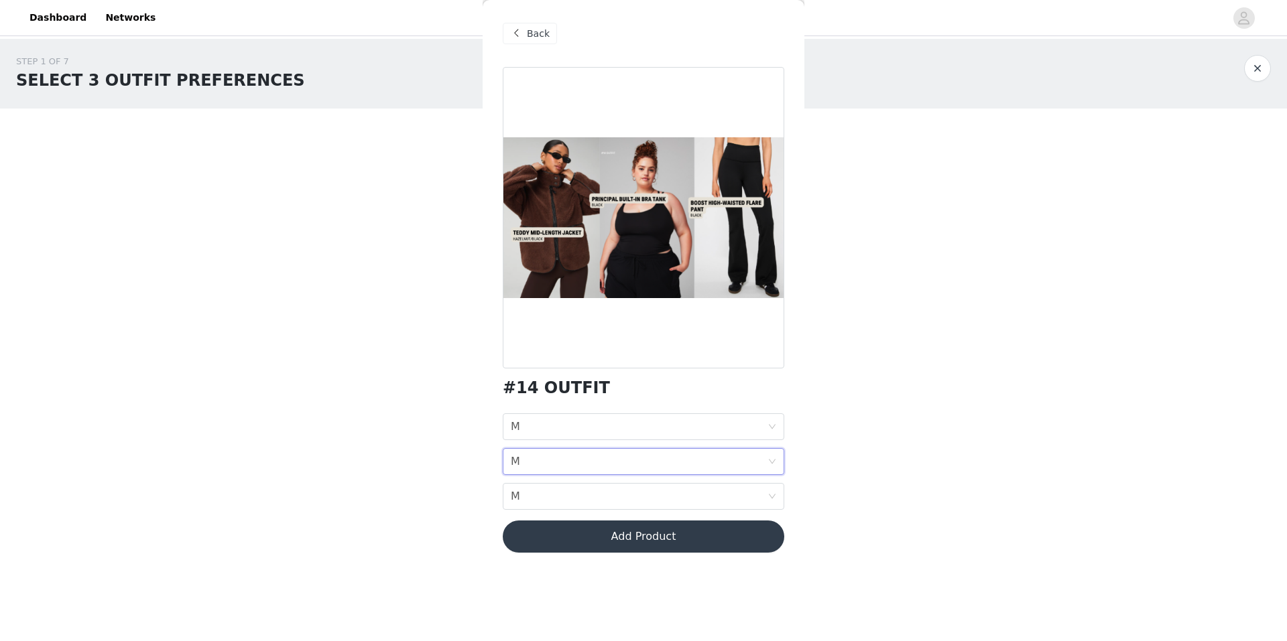
click at [566, 544] on button "Add Product" at bounding box center [643, 537] width 281 height 32
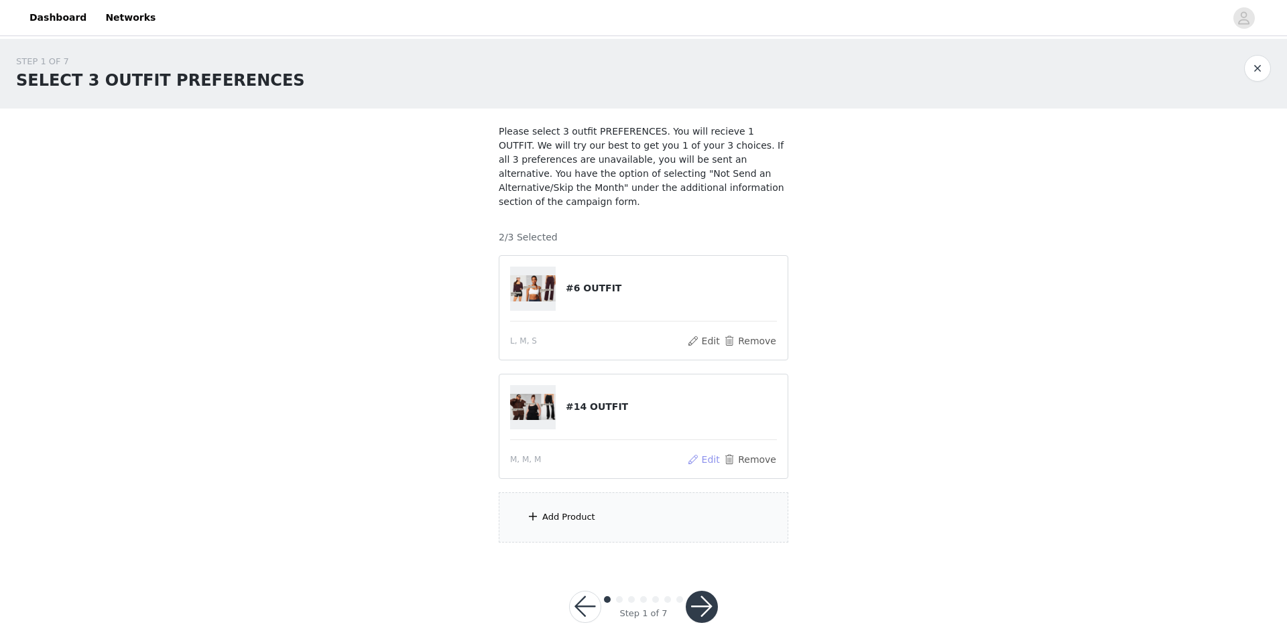
click at [712, 452] on button "Edit" at bounding box center [703, 460] width 34 height 16
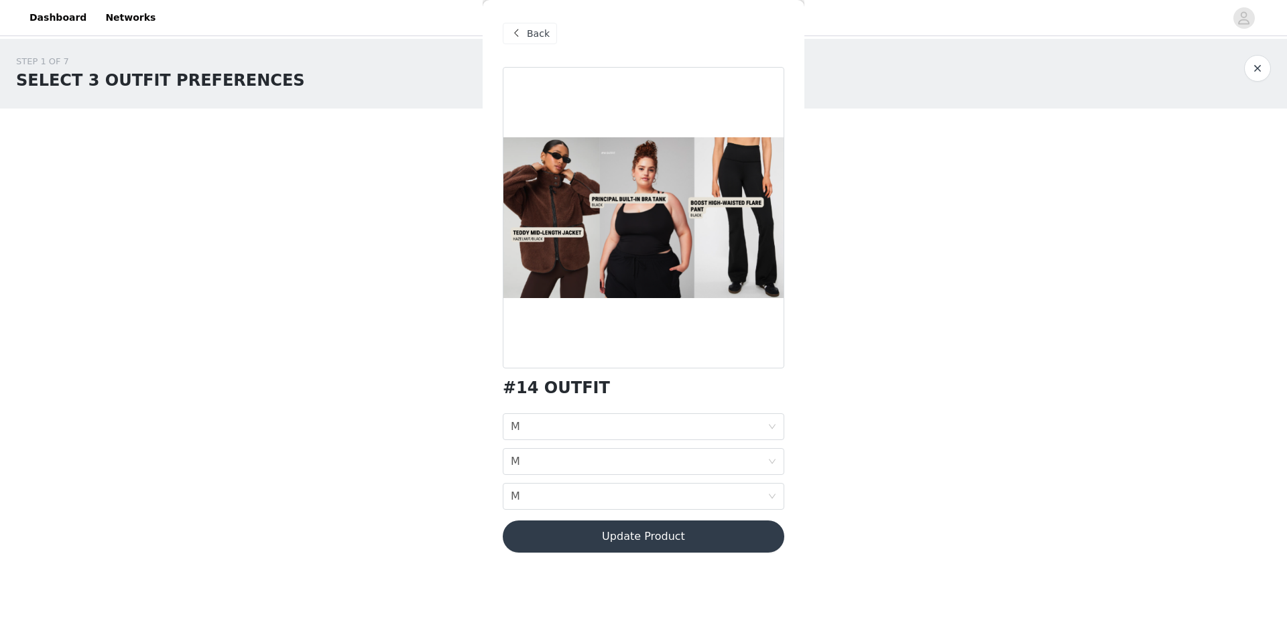
click at [513, 34] on span at bounding box center [516, 33] width 16 height 16
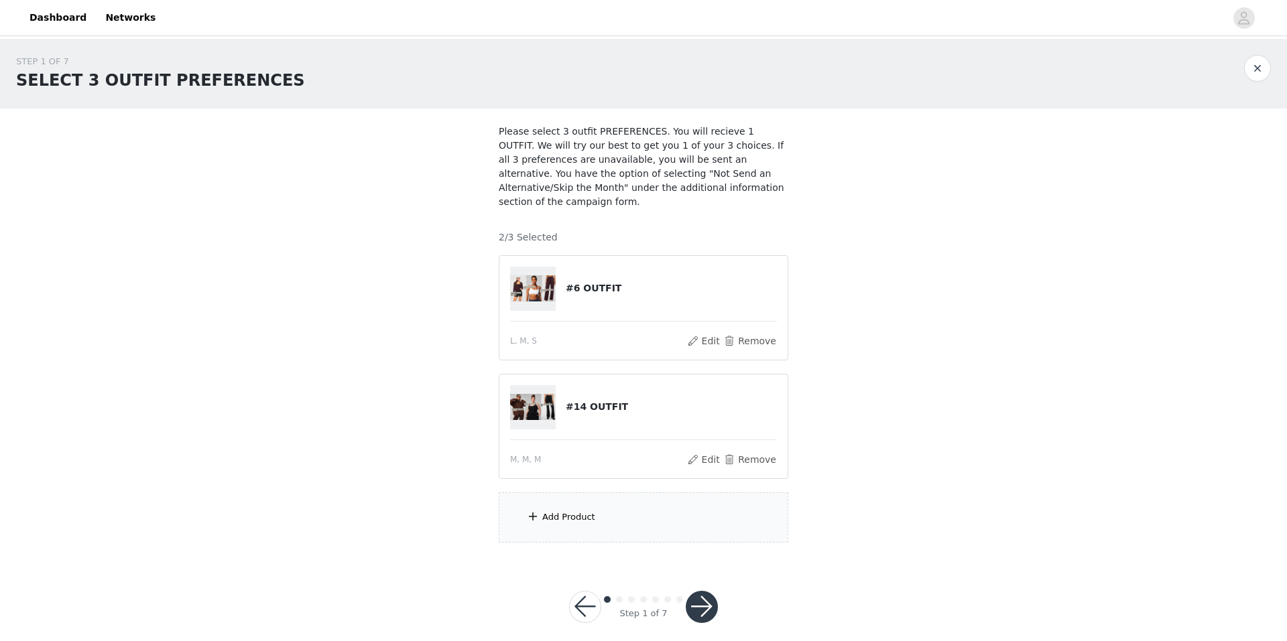
click at [537, 509] on span at bounding box center [532, 517] width 13 height 16
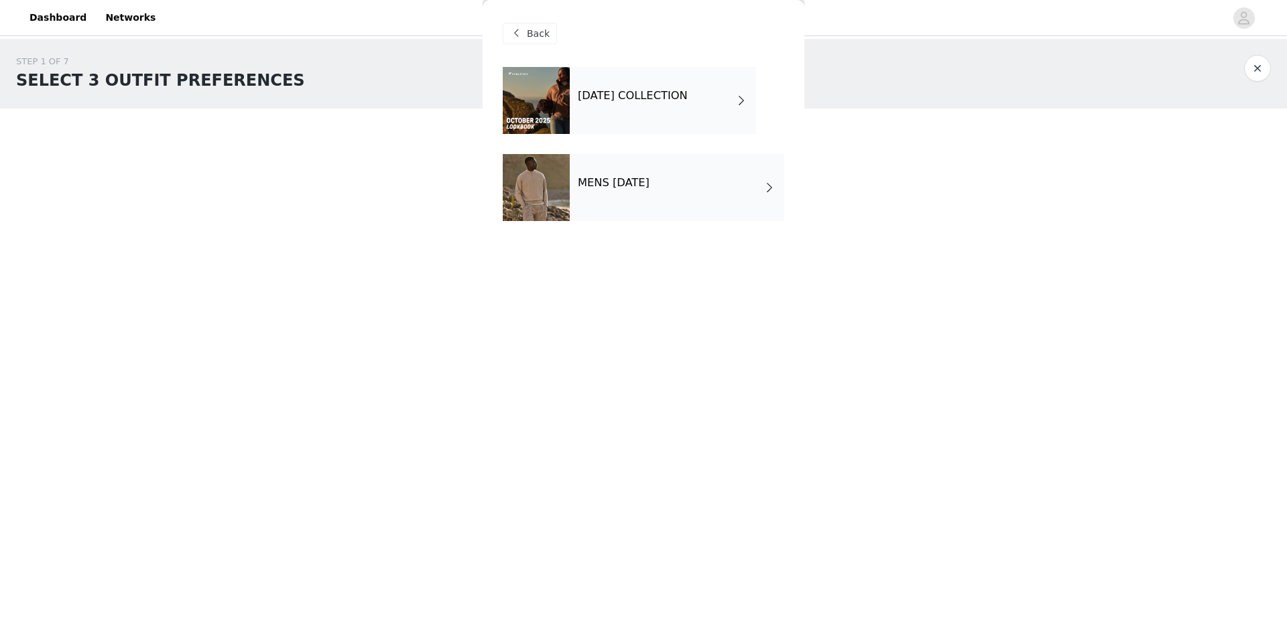
click at [651, 105] on div "OCTOBER 2025 COLLECTION" at bounding box center [663, 100] width 186 height 67
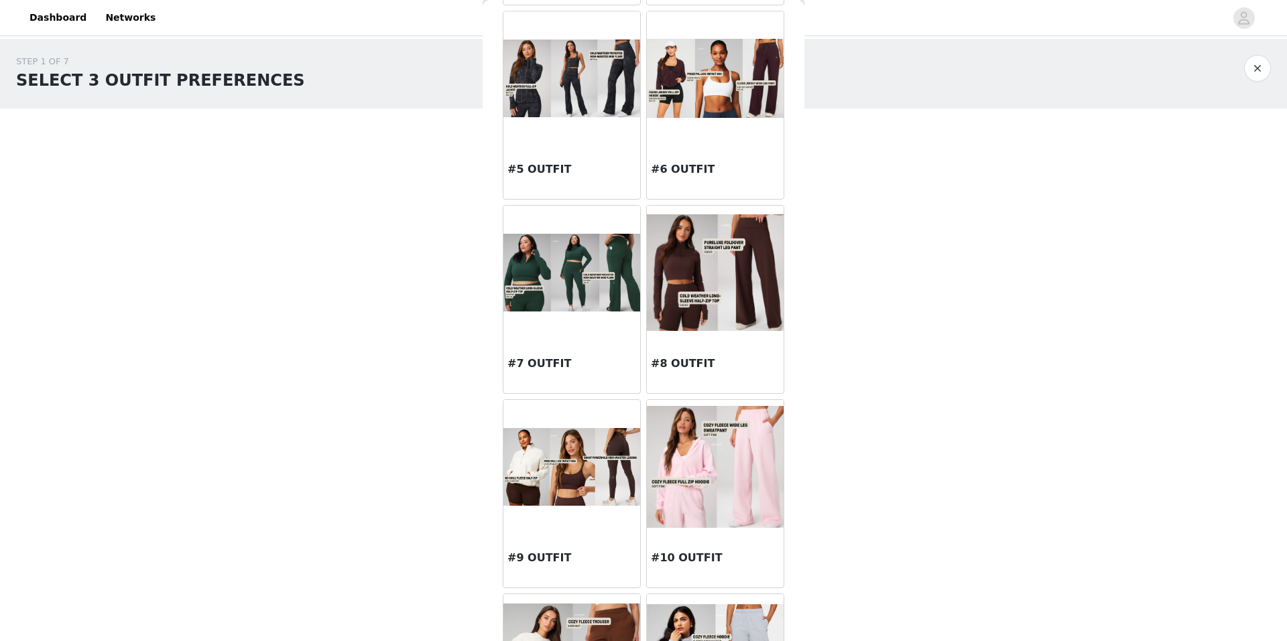
scroll to position [428, 0]
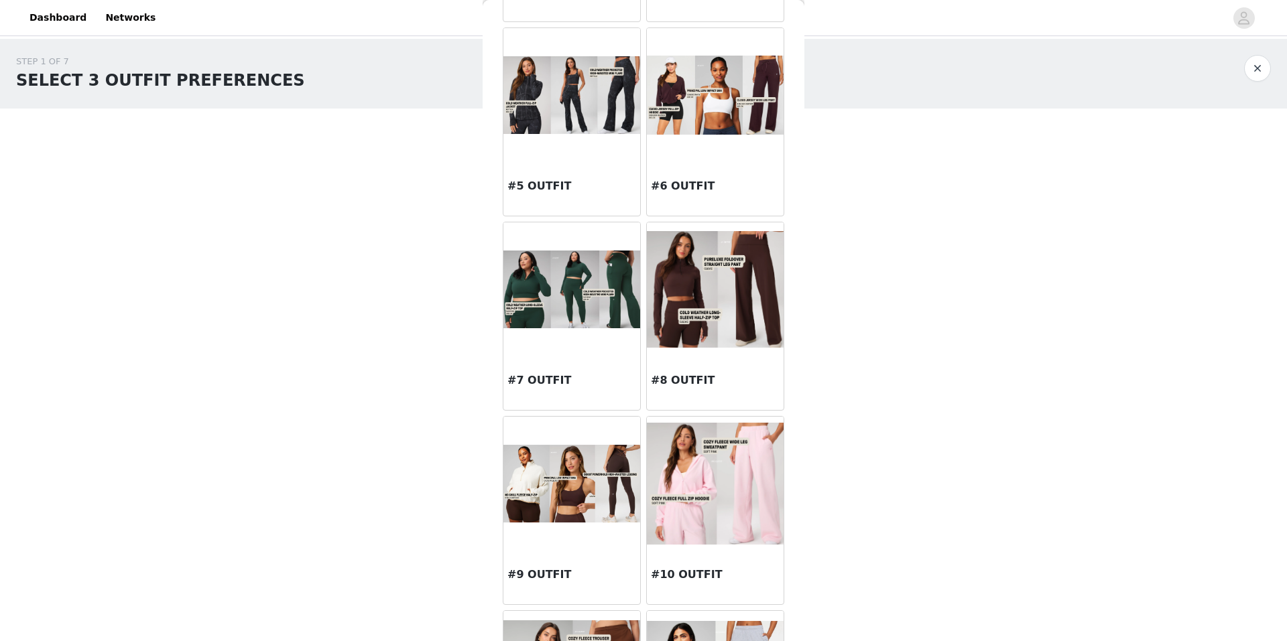
click at [732, 306] on img at bounding box center [715, 289] width 137 height 117
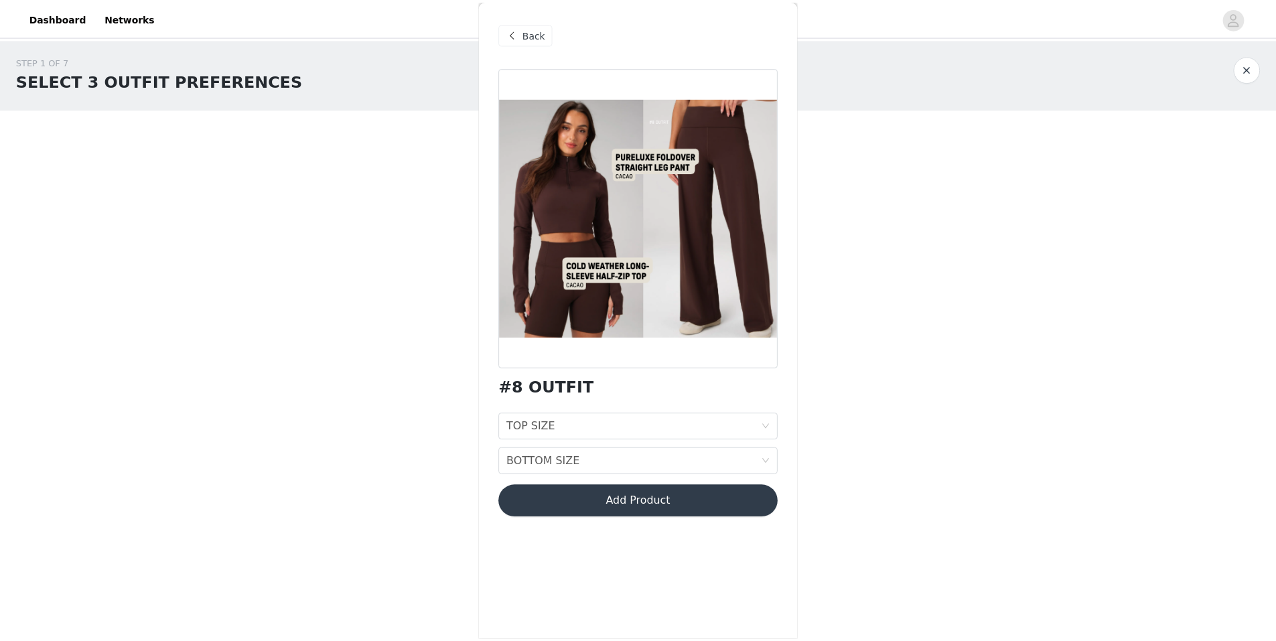
scroll to position [0, 0]
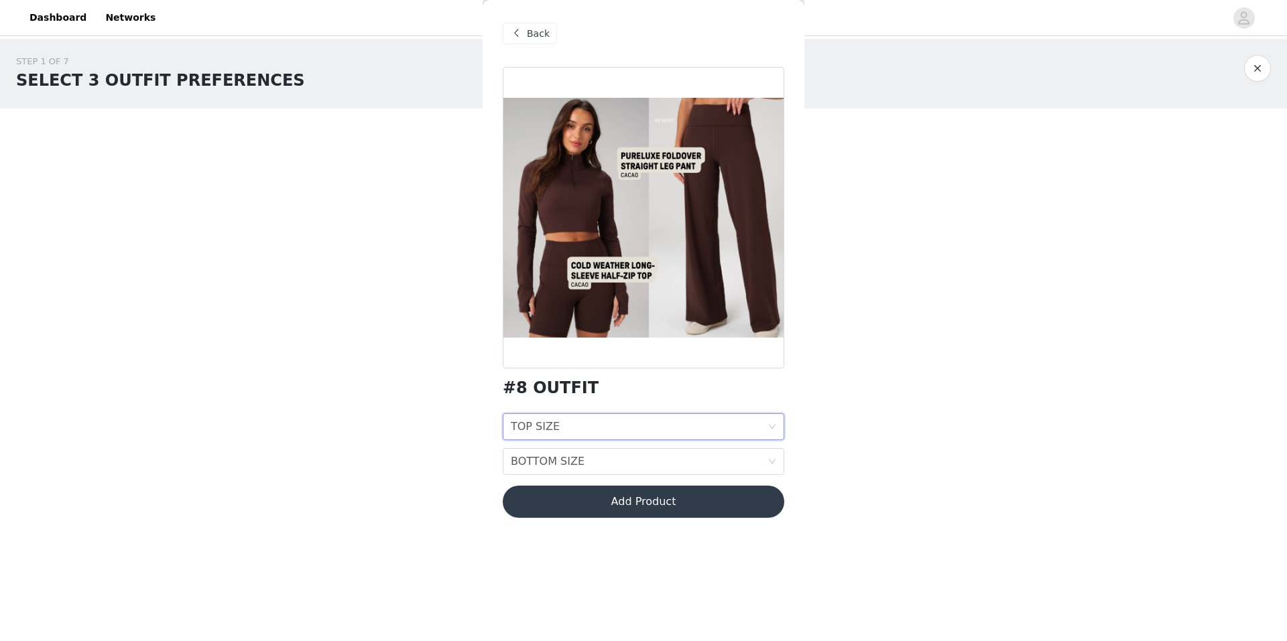
click at [549, 424] on div "TOP SIZE" at bounding box center [535, 426] width 49 height 25
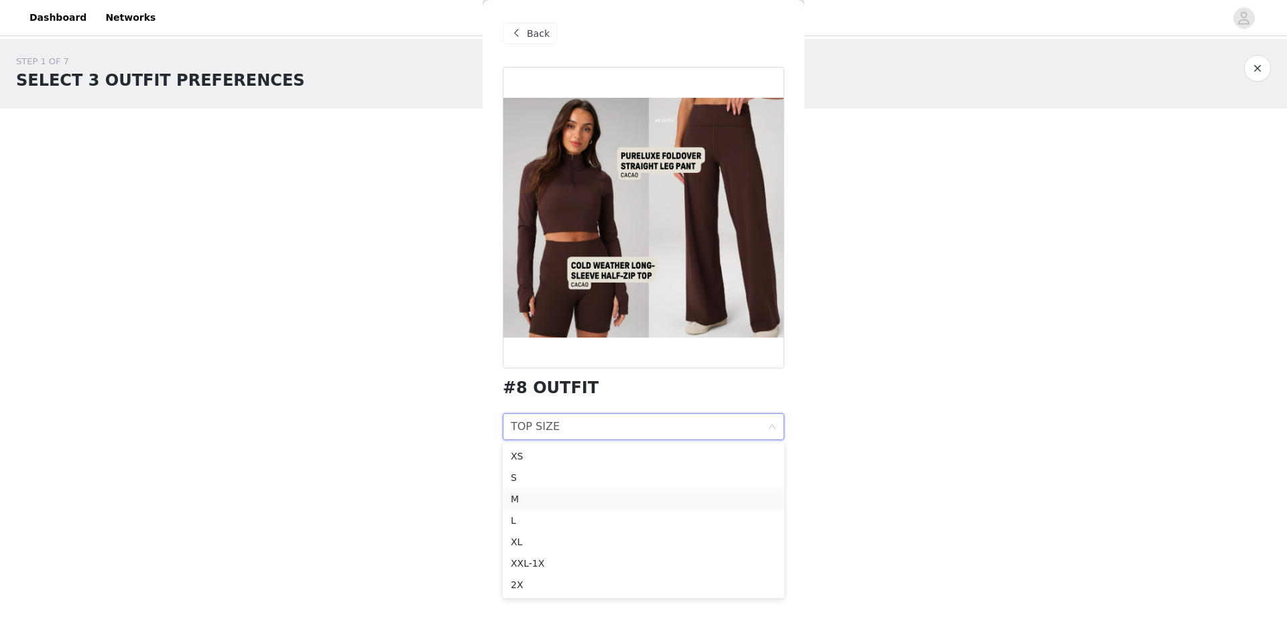
click at [555, 501] on div "M" at bounding box center [643, 499] width 265 height 15
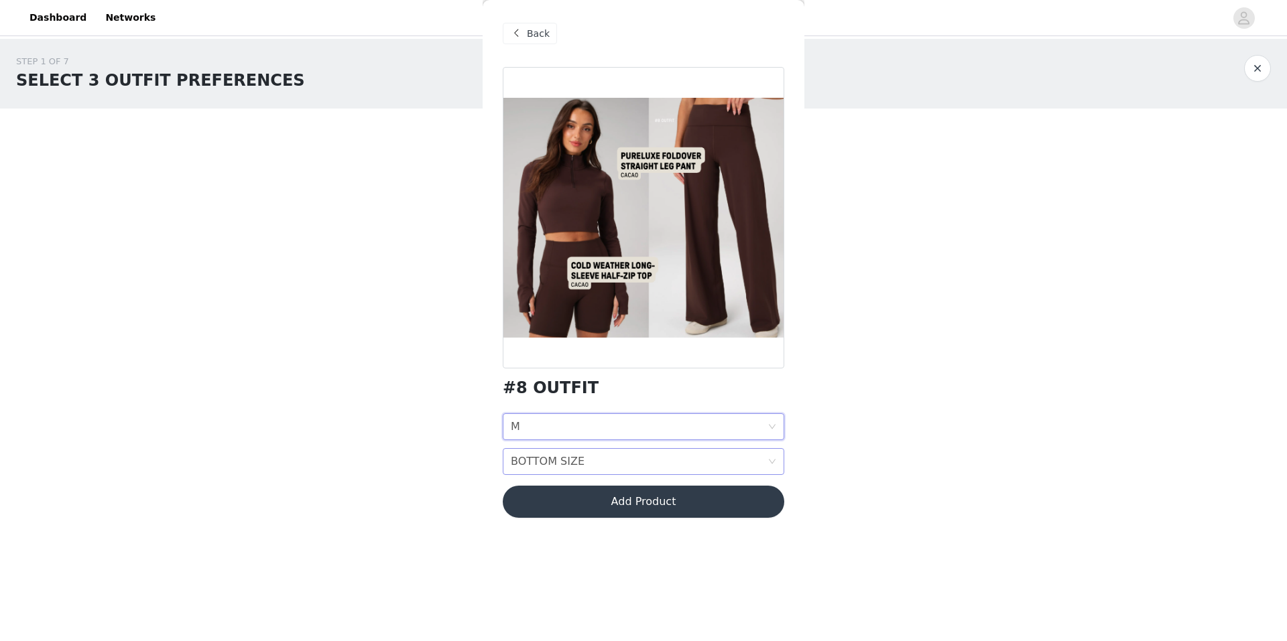
click at [564, 462] on div "BOTTOM SIZE" at bounding box center [548, 461] width 74 height 25
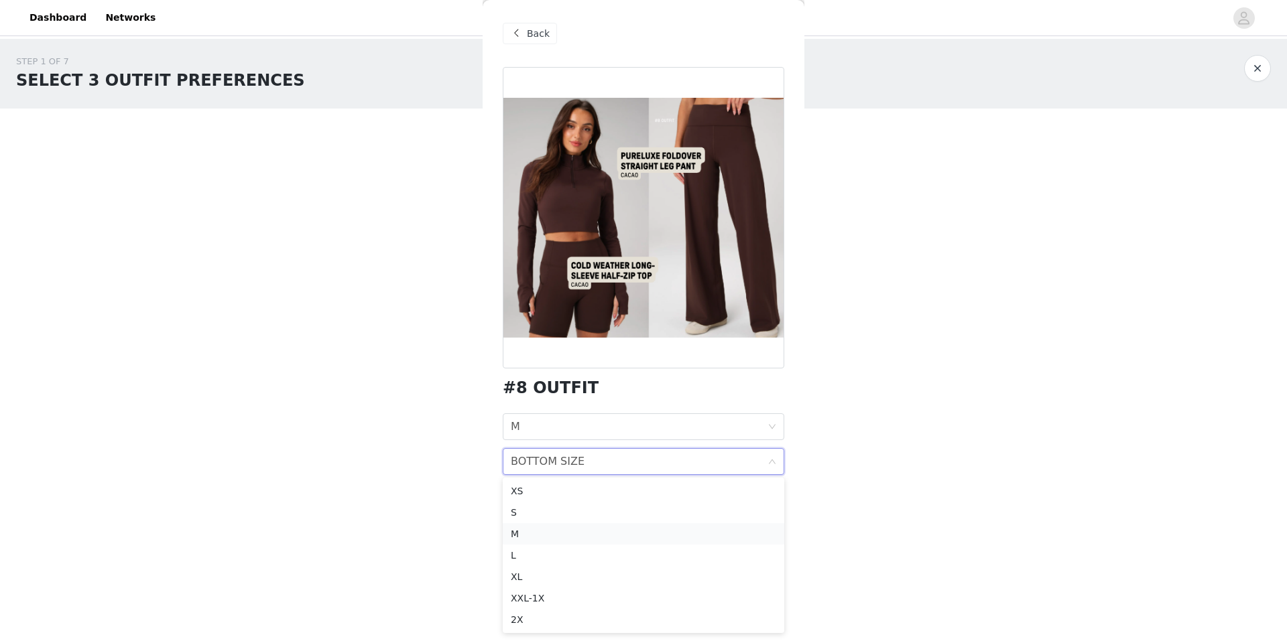
click at [543, 533] on div "M" at bounding box center [643, 534] width 265 height 15
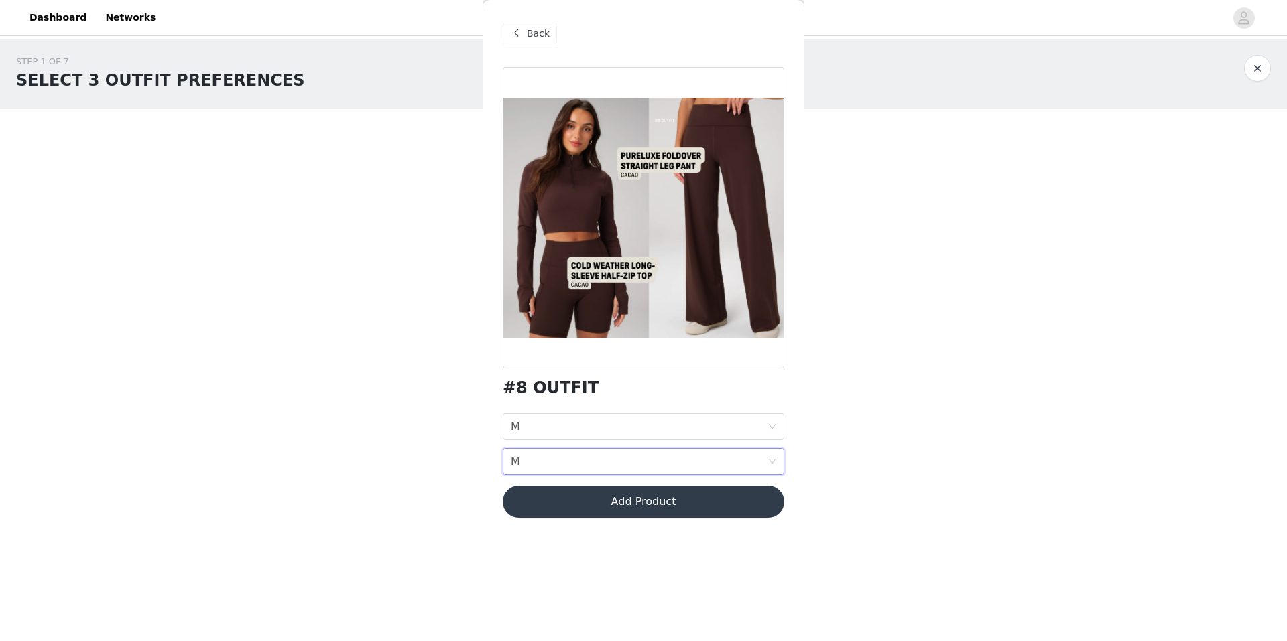
click at [588, 505] on button "Add Product" at bounding box center [643, 502] width 281 height 32
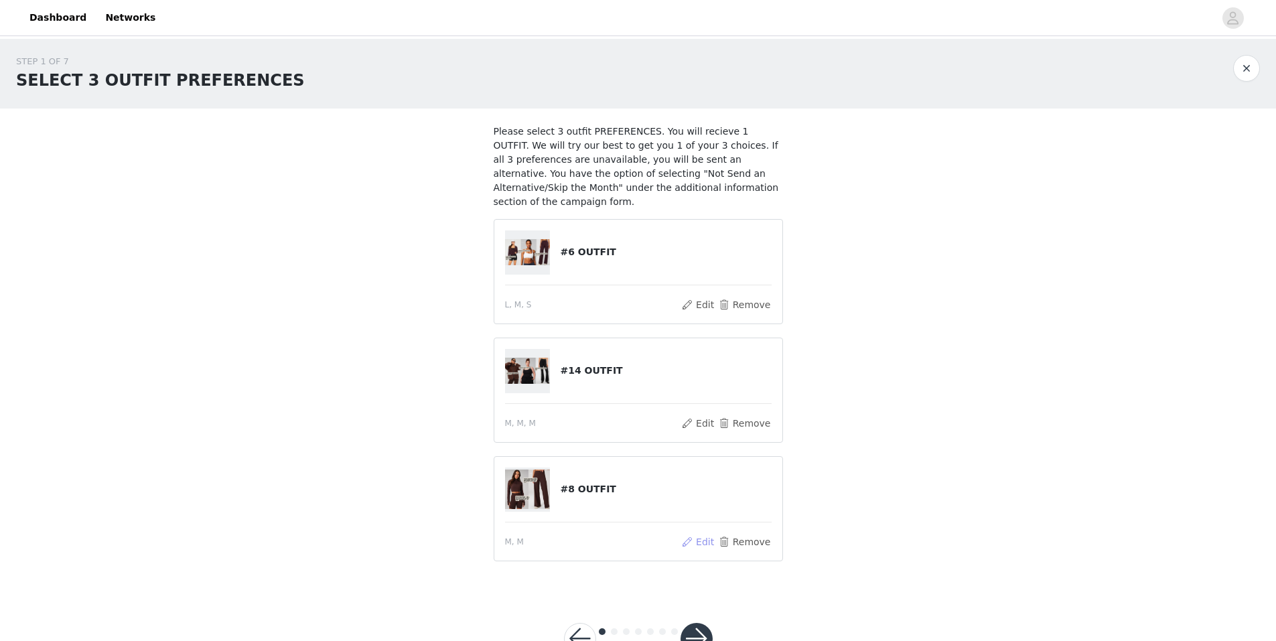
click at [701, 534] on button "Edit" at bounding box center [698, 542] width 34 height 16
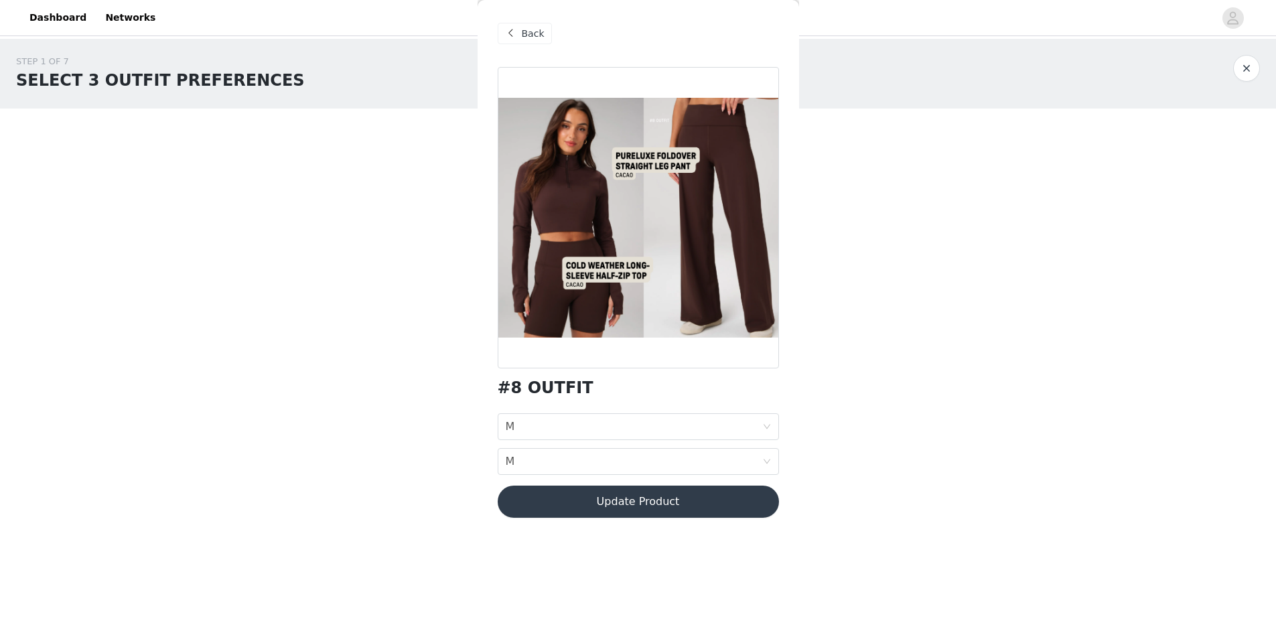
click at [586, 500] on button "Update Product" at bounding box center [638, 502] width 281 height 32
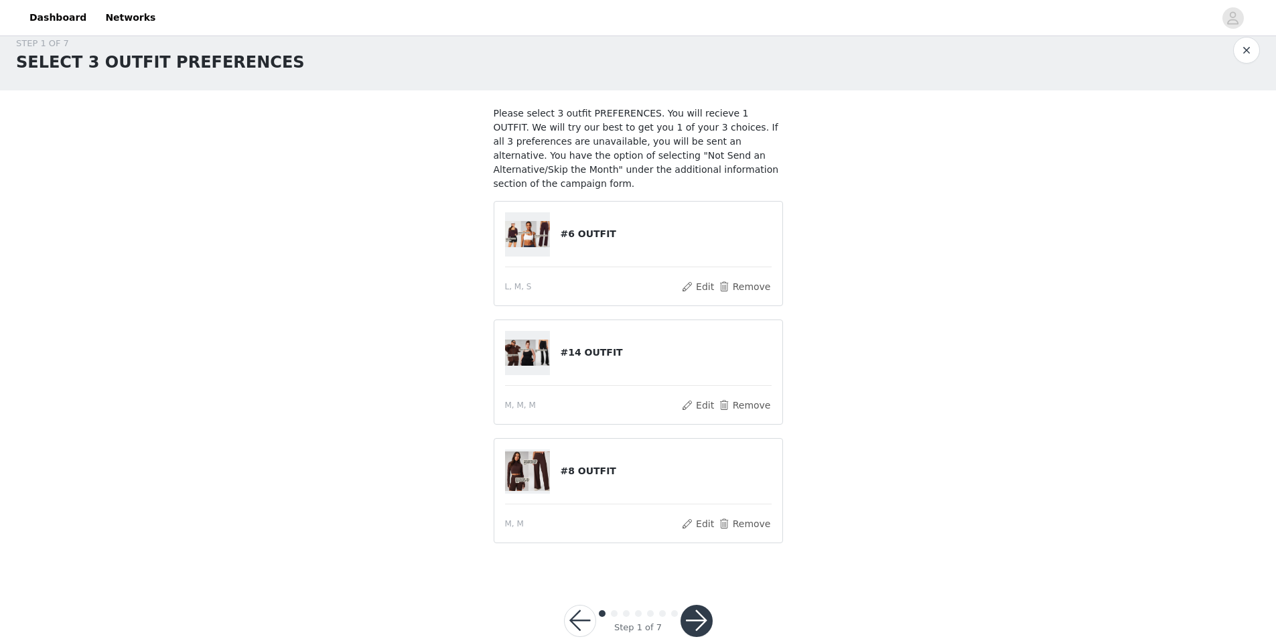
scroll to position [32, 0]
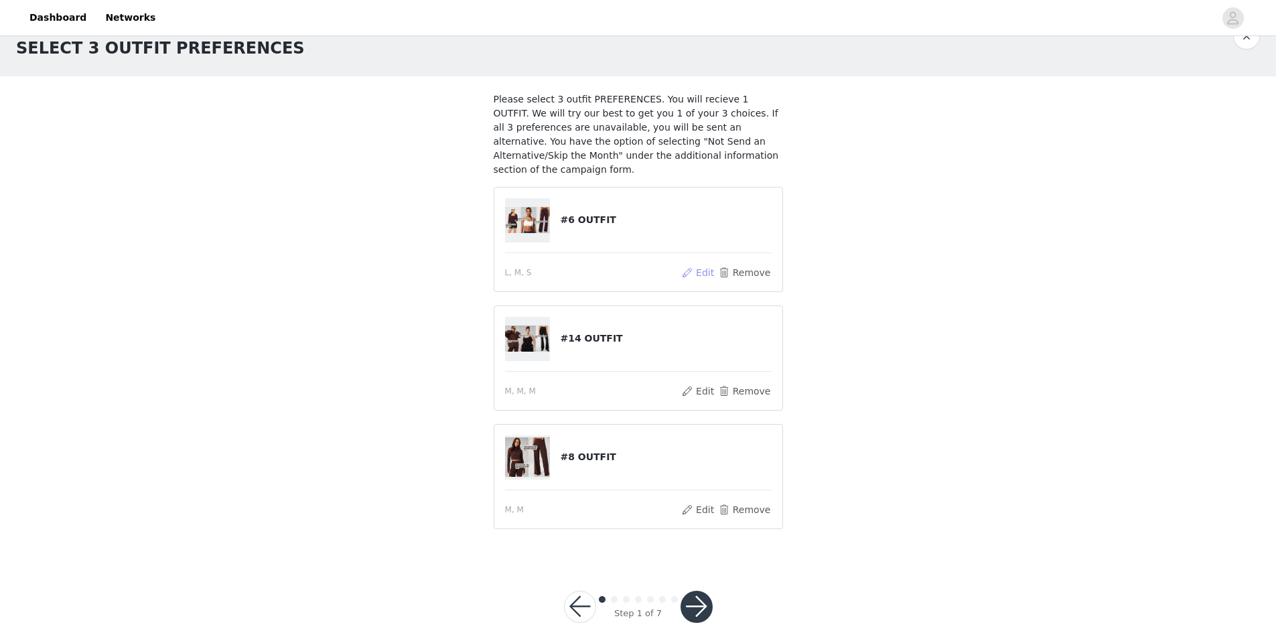
click at [702, 265] on button "Edit" at bounding box center [698, 273] width 34 height 16
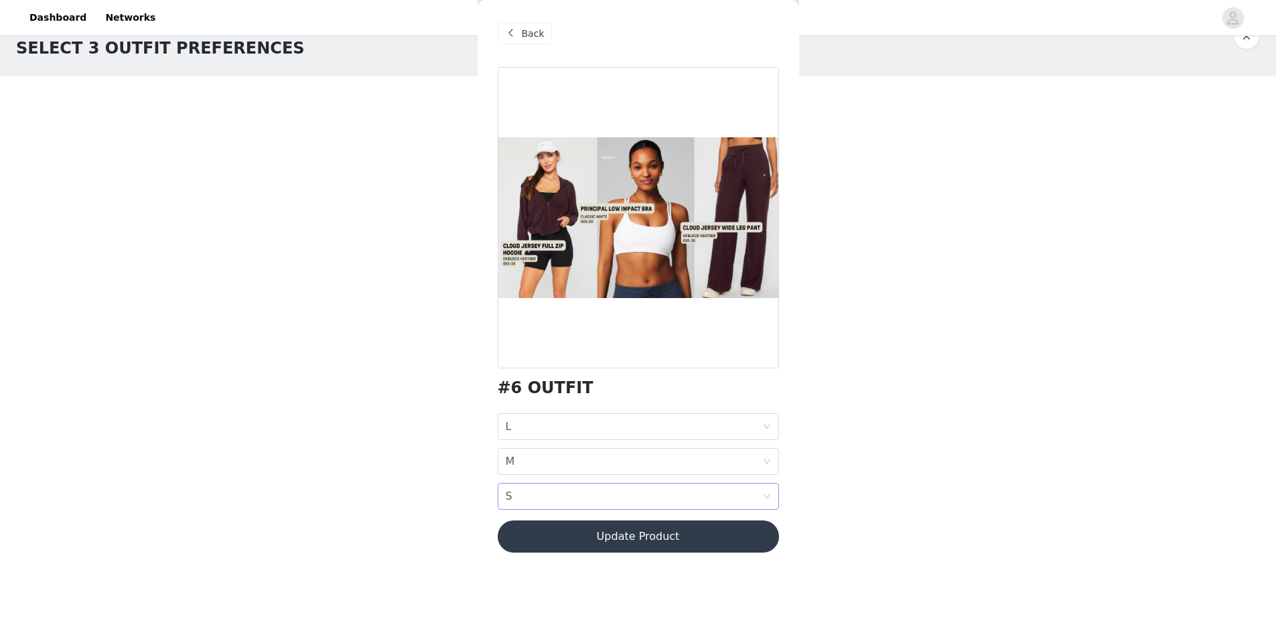
click at [615, 506] on div "BOTTOM SIZE S" at bounding box center [634, 496] width 257 height 25
click at [522, 381] on div "M" at bounding box center [638, 381] width 265 height 15
click at [633, 531] on button "Update Product" at bounding box center [638, 537] width 281 height 32
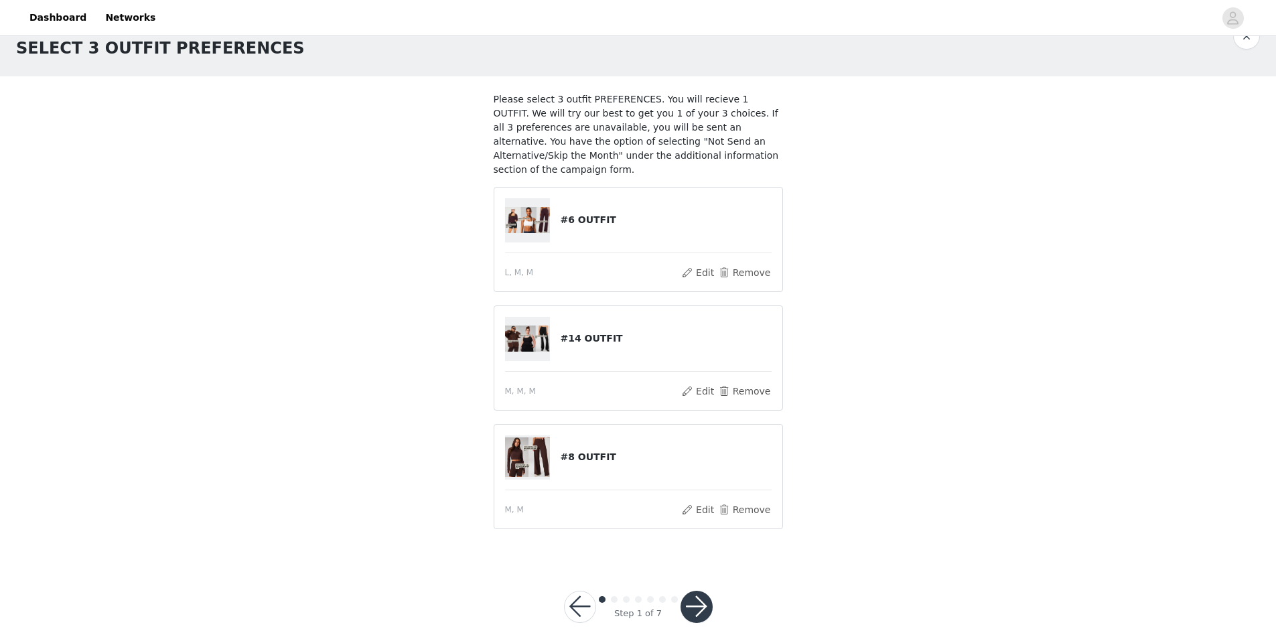
click at [691, 591] on button "button" at bounding box center [697, 607] width 32 height 32
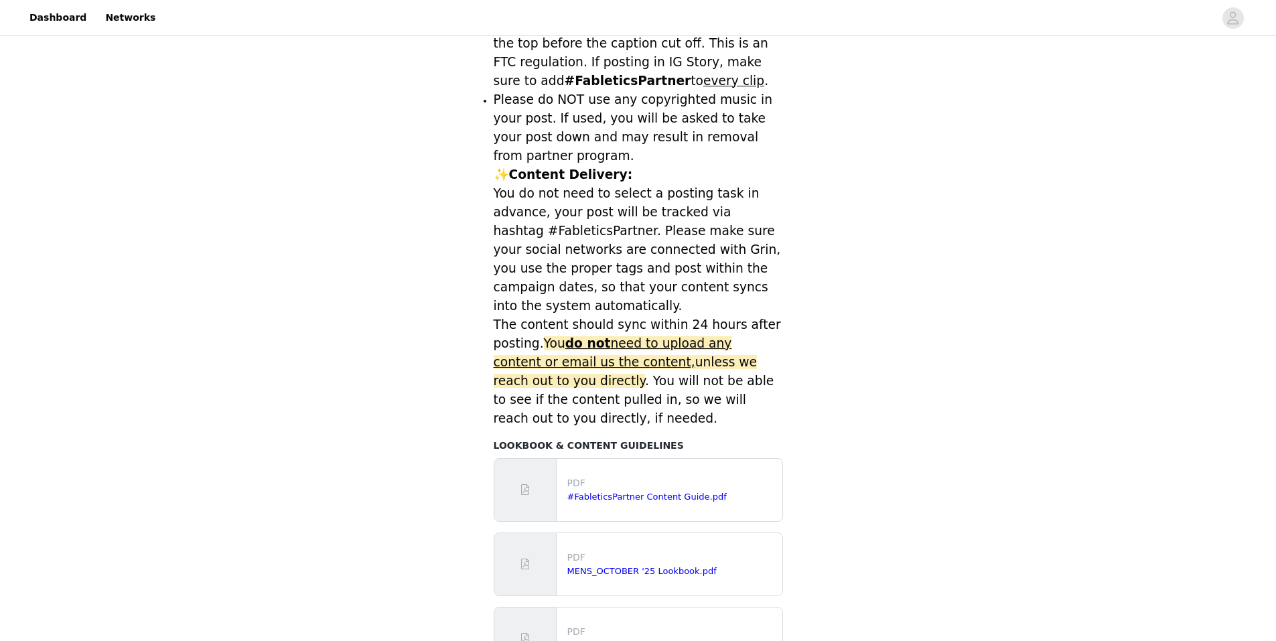
scroll to position [499, 0]
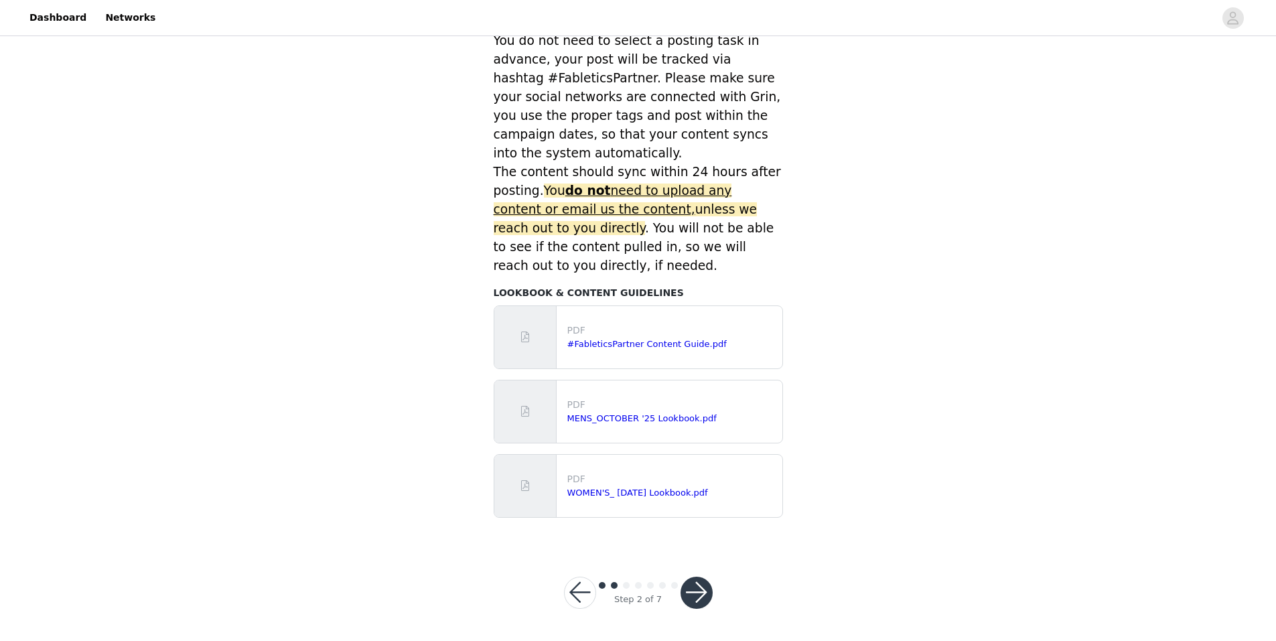
click at [693, 592] on button "button" at bounding box center [697, 593] width 32 height 32
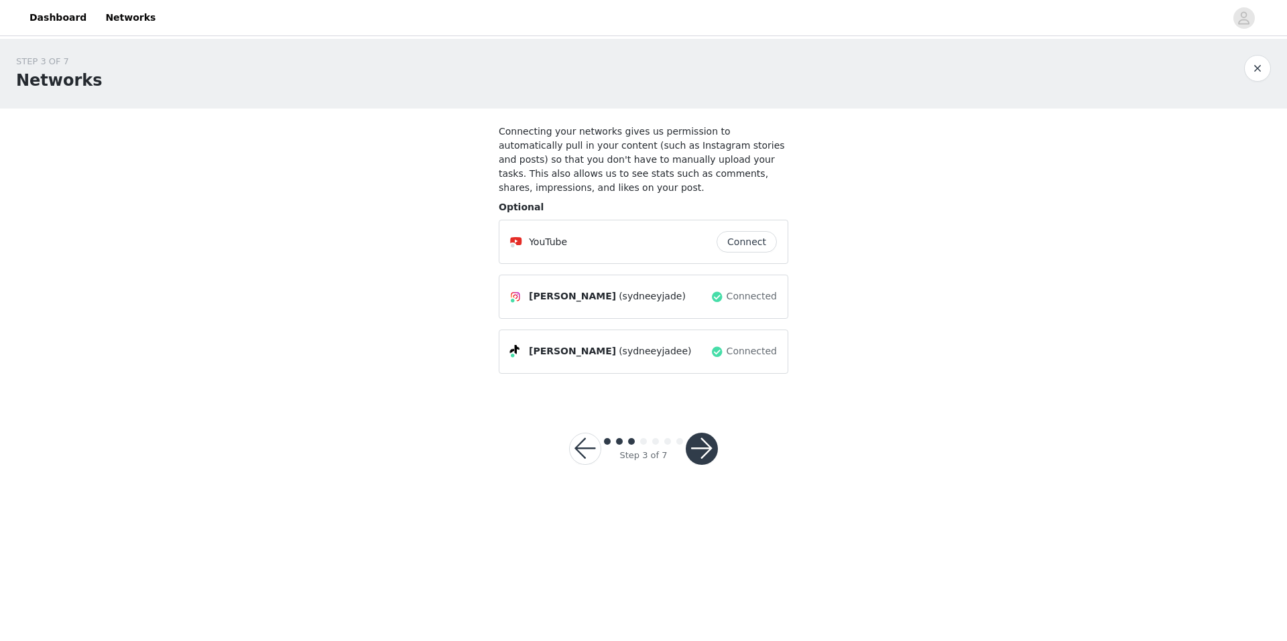
click at [709, 436] on button "button" at bounding box center [701, 449] width 32 height 32
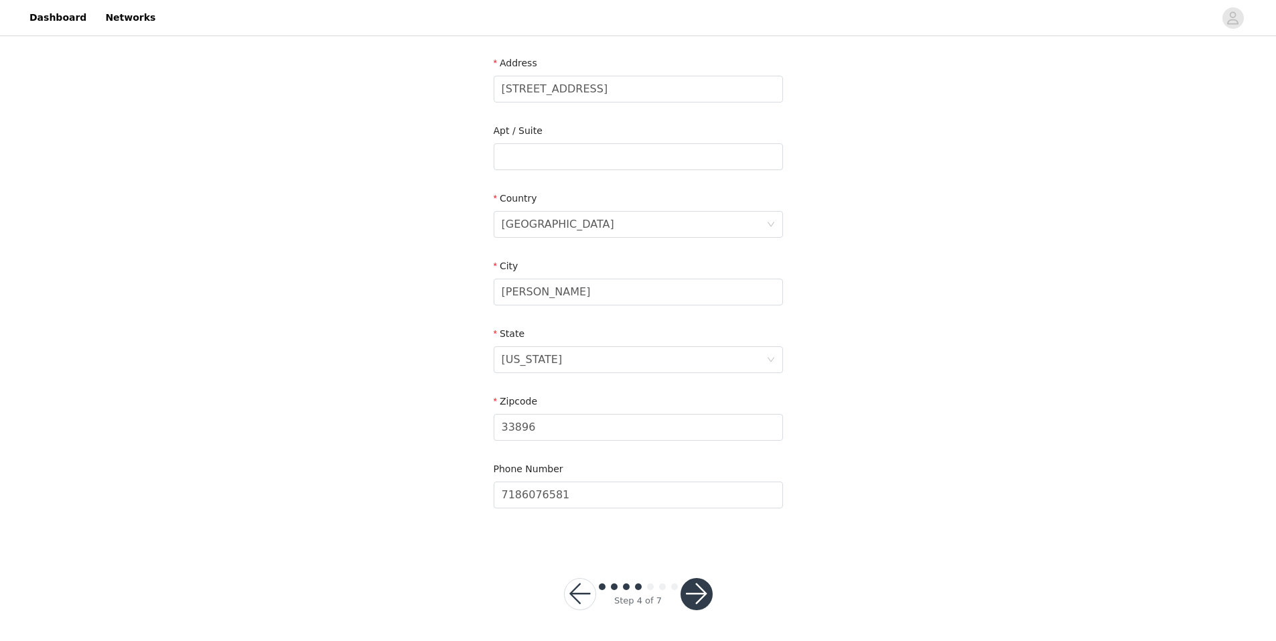
scroll to position [273, 0]
click at [700, 590] on button "button" at bounding box center [697, 593] width 32 height 32
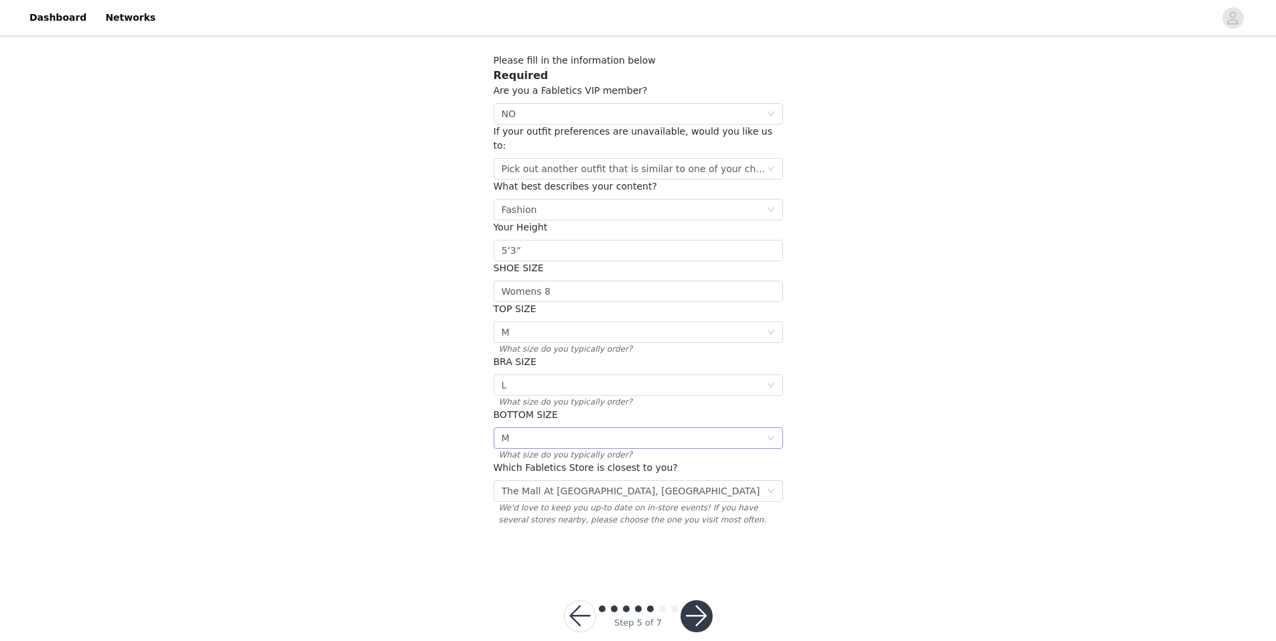
scroll to position [80, 0]
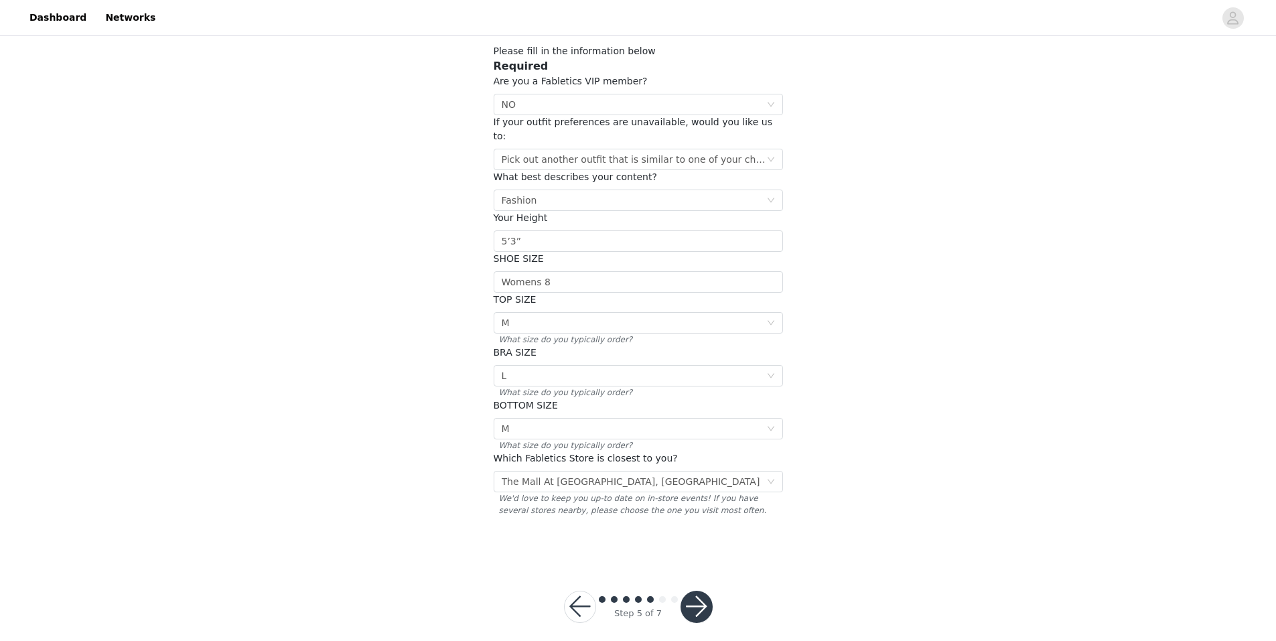
click at [697, 592] on button "button" at bounding box center [697, 607] width 32 height 32
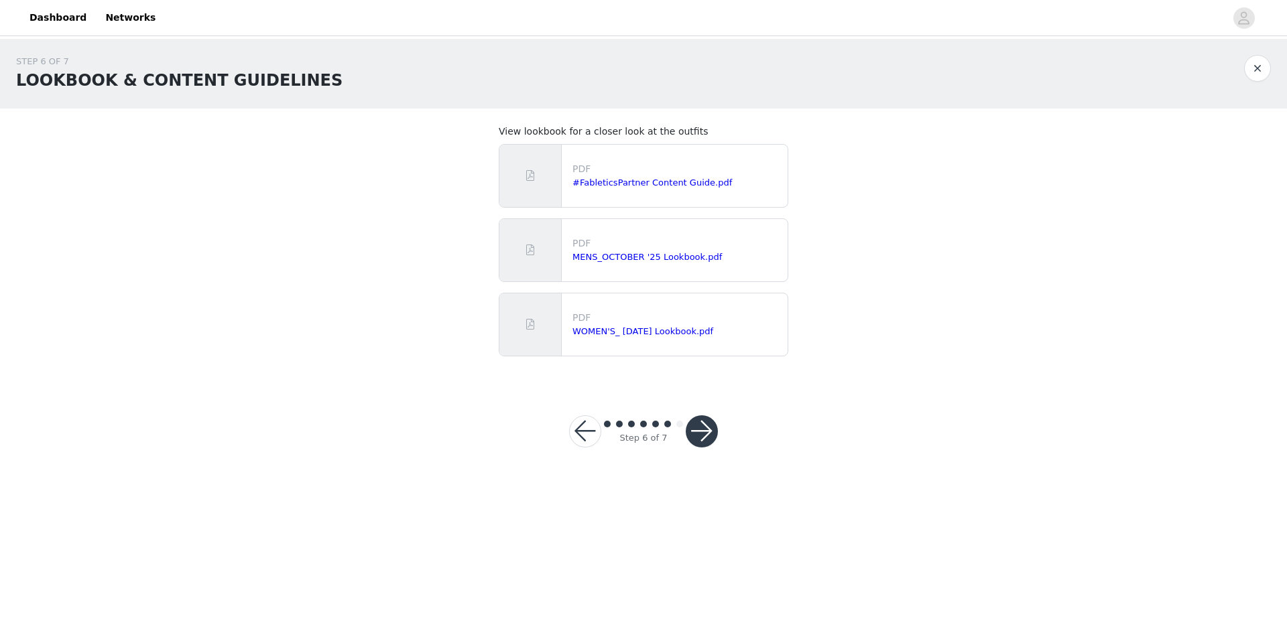
click at [712, 434] on button "button" at bounding box center [701, 431] width 32 height 32
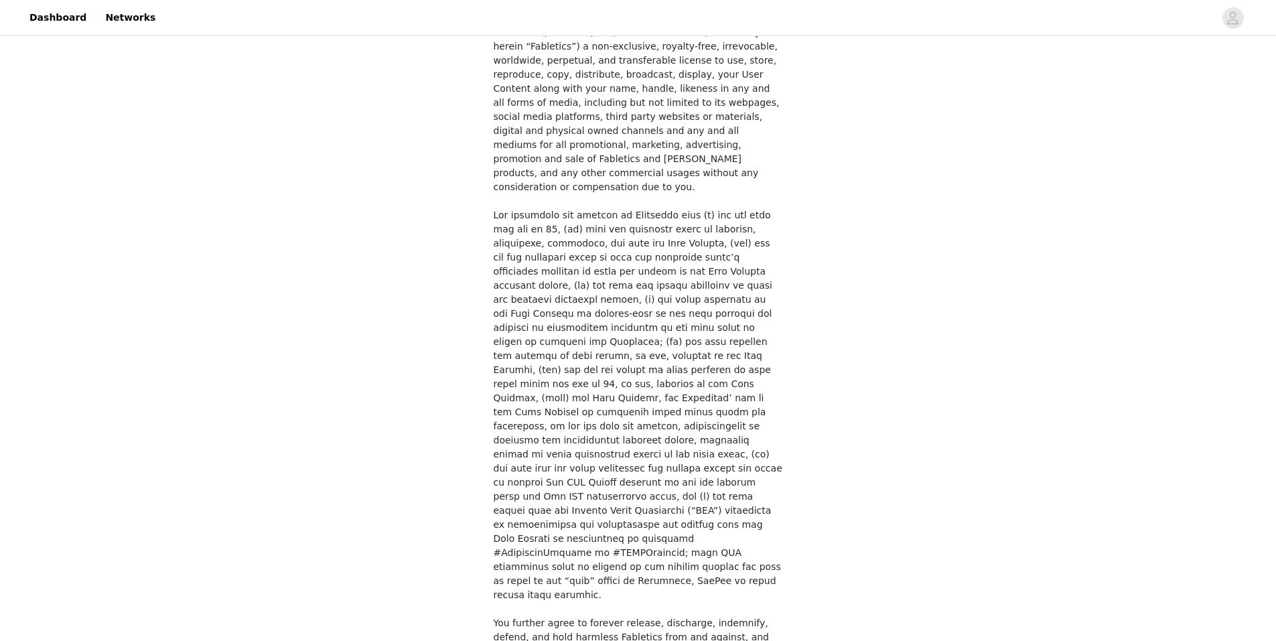
scroll to position [851, 0]
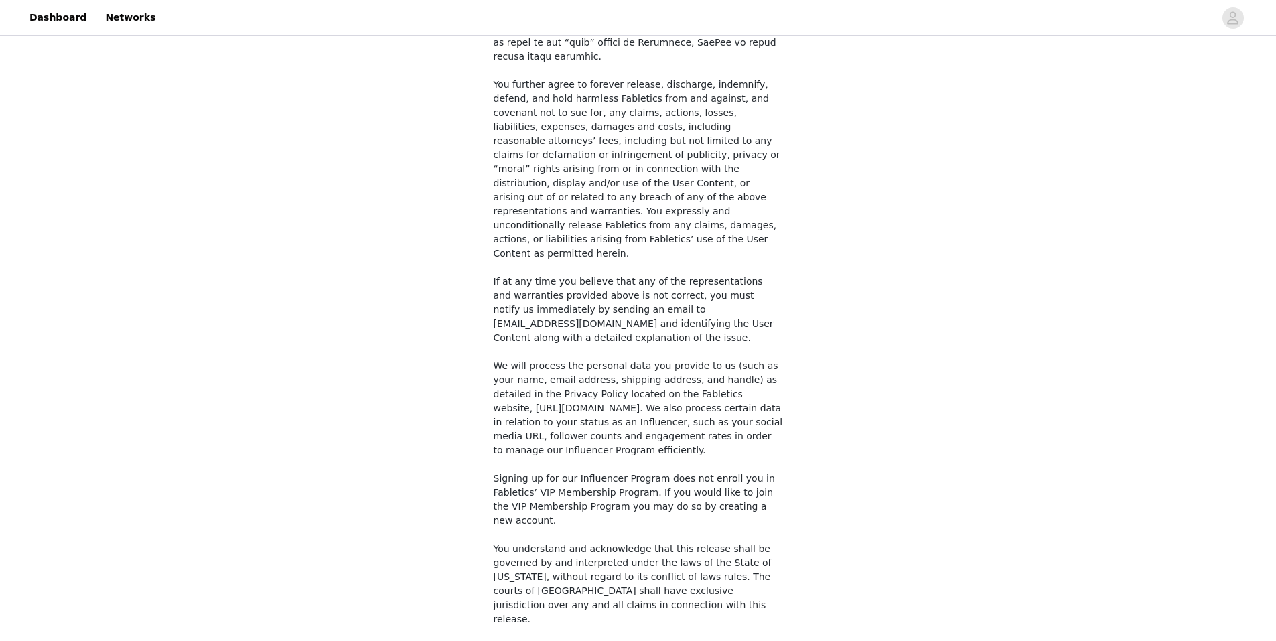
click at [503, 641] on input "checkbox" at bounding box center [498, 653] width 9 height 9
checkbox input "true"
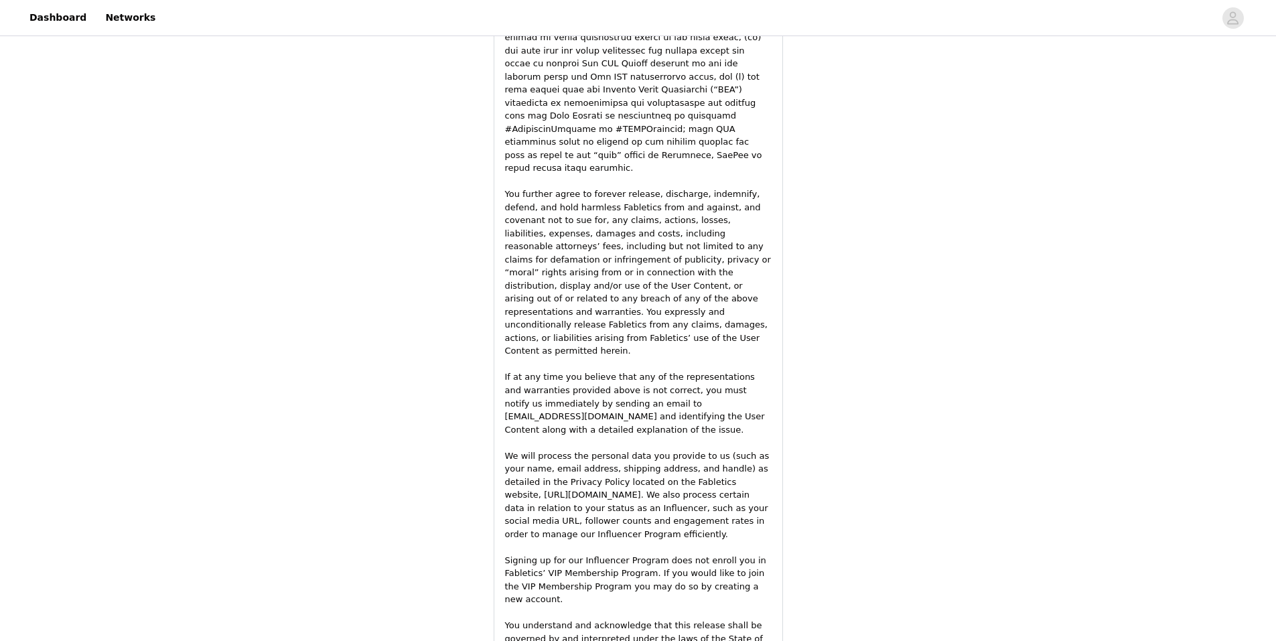
scroll to position [1776, 0]
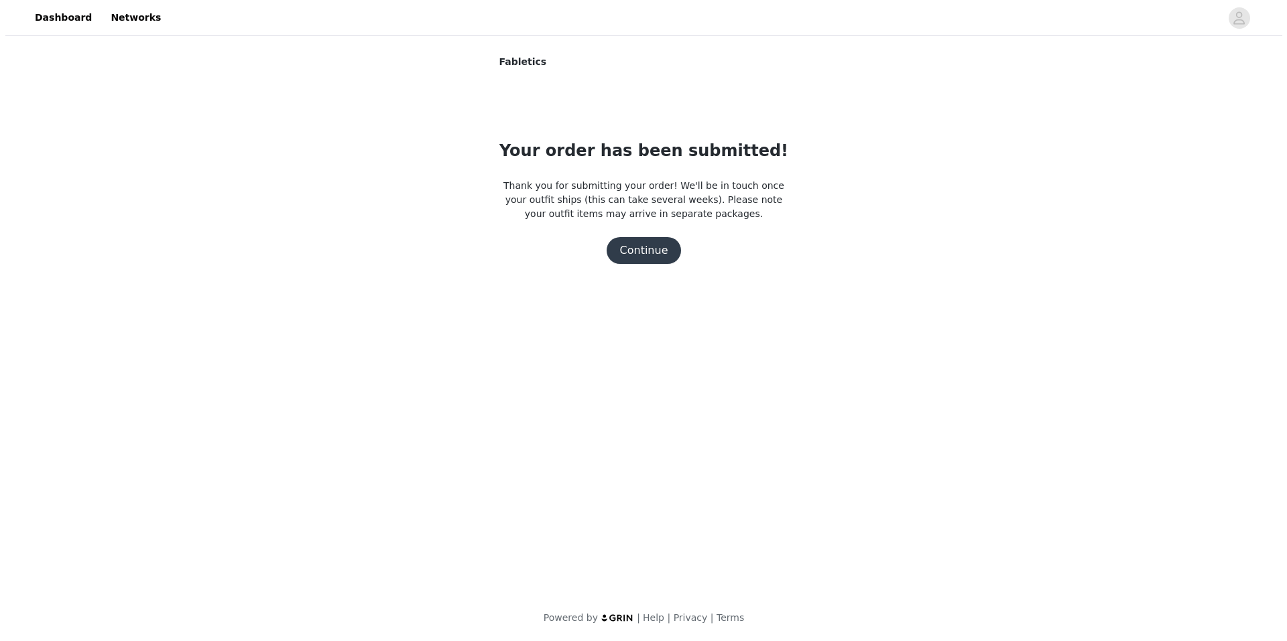
scroll to position [0, 0]
click at [664, 252] on button "Continue" at bounding box center [643, 250] width 75 height 27
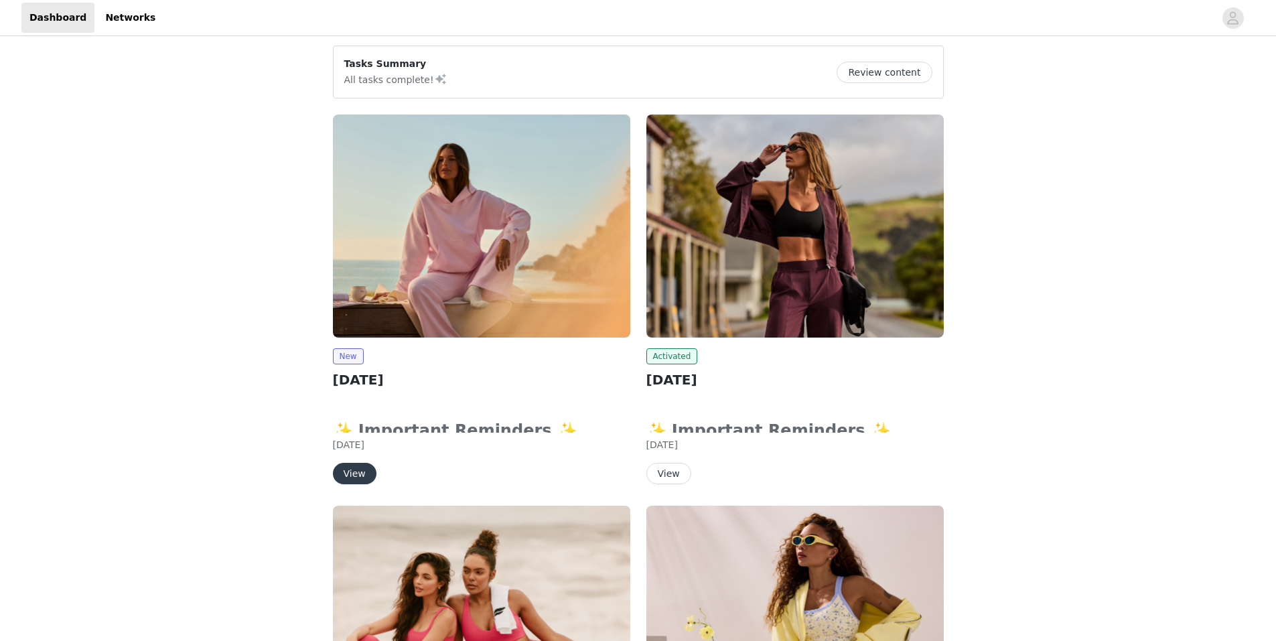
scroll to position [67, 0]
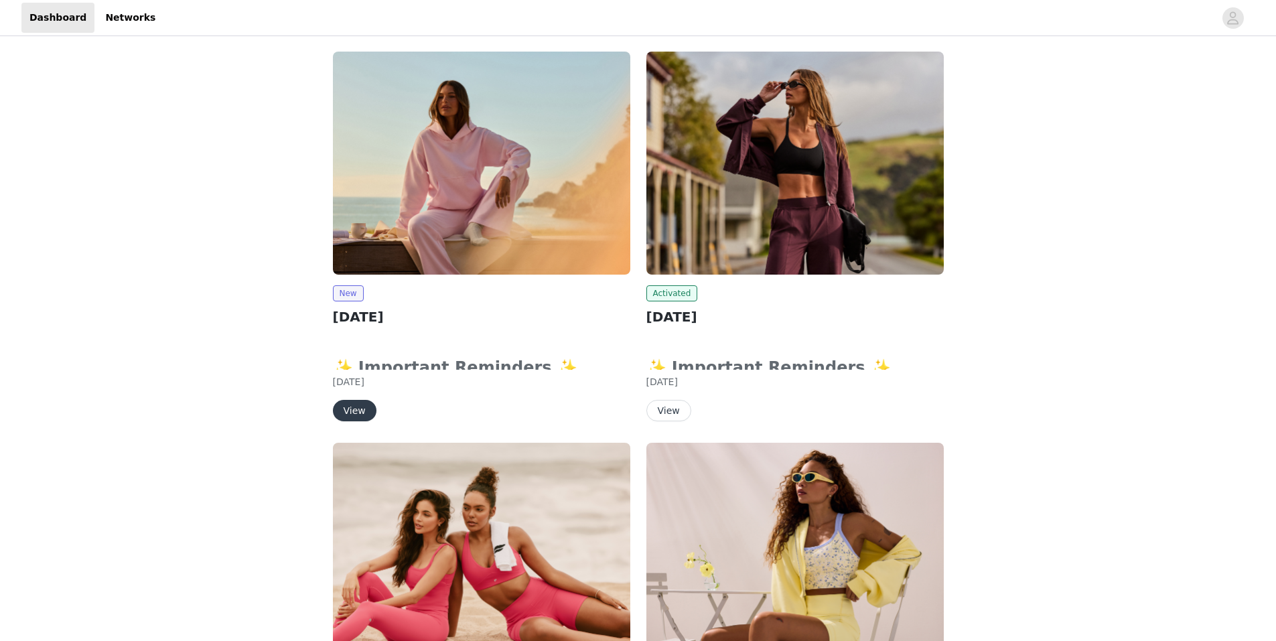
click at [675, 407] on button "View" at bounding box center [669, 410] width 45 height 21
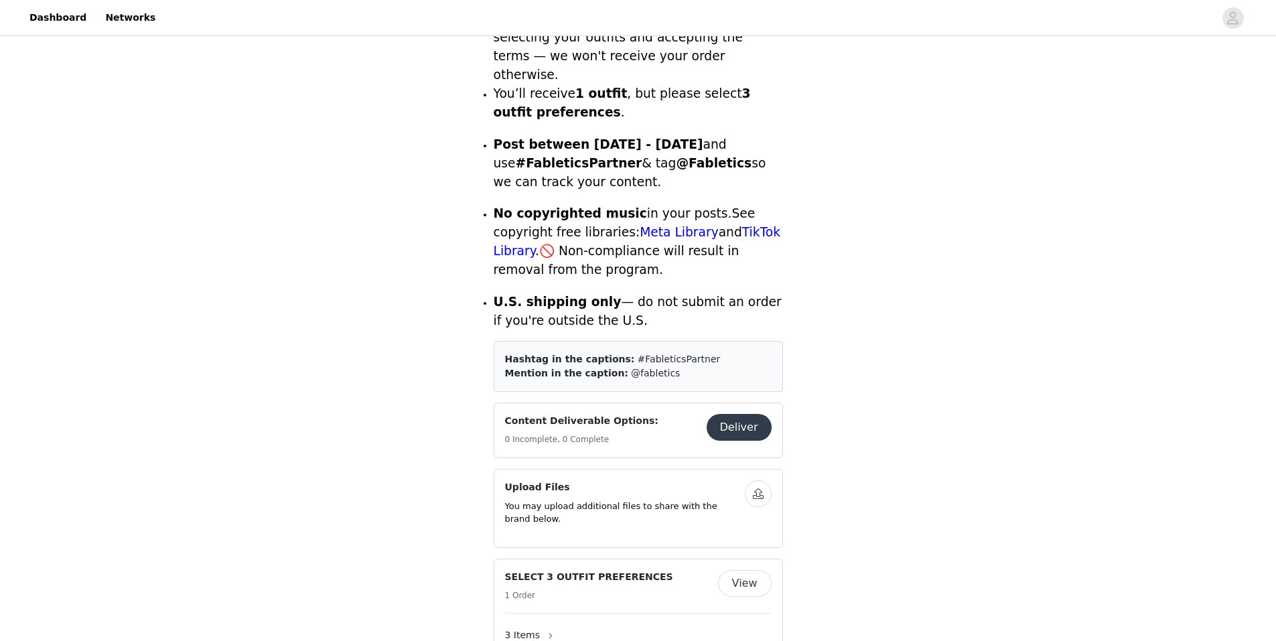
scroll to position [603, 0]
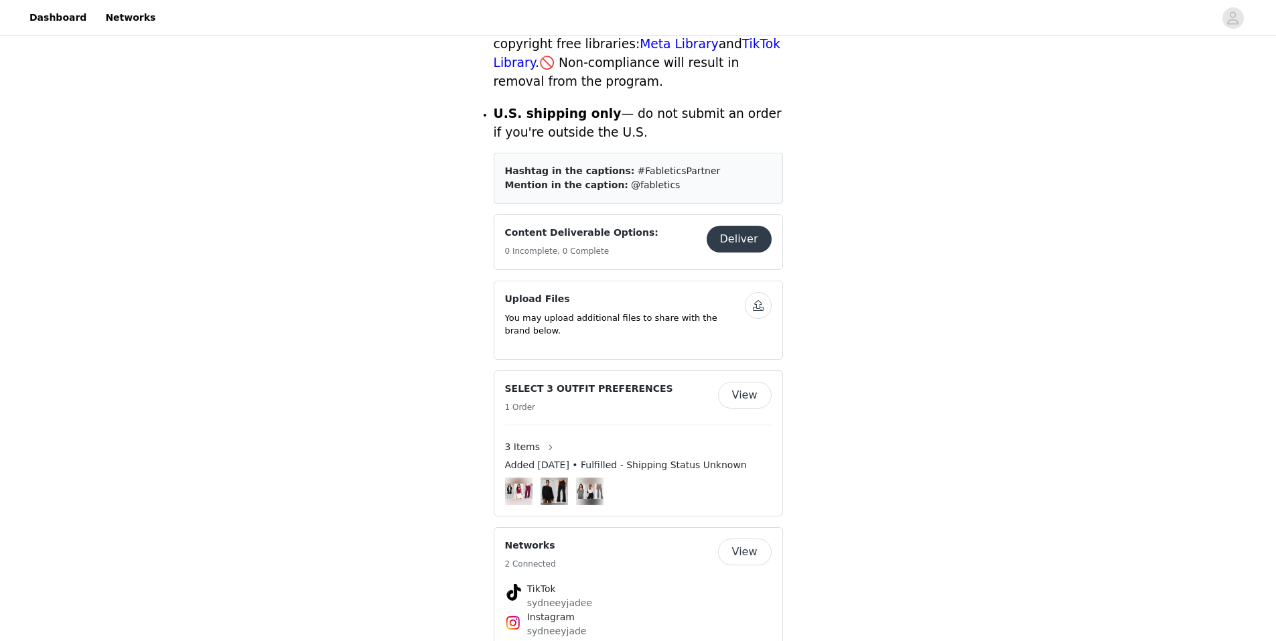
click at [754, 382] on button "View" at bounding box center [745, 395] width 54 height 27
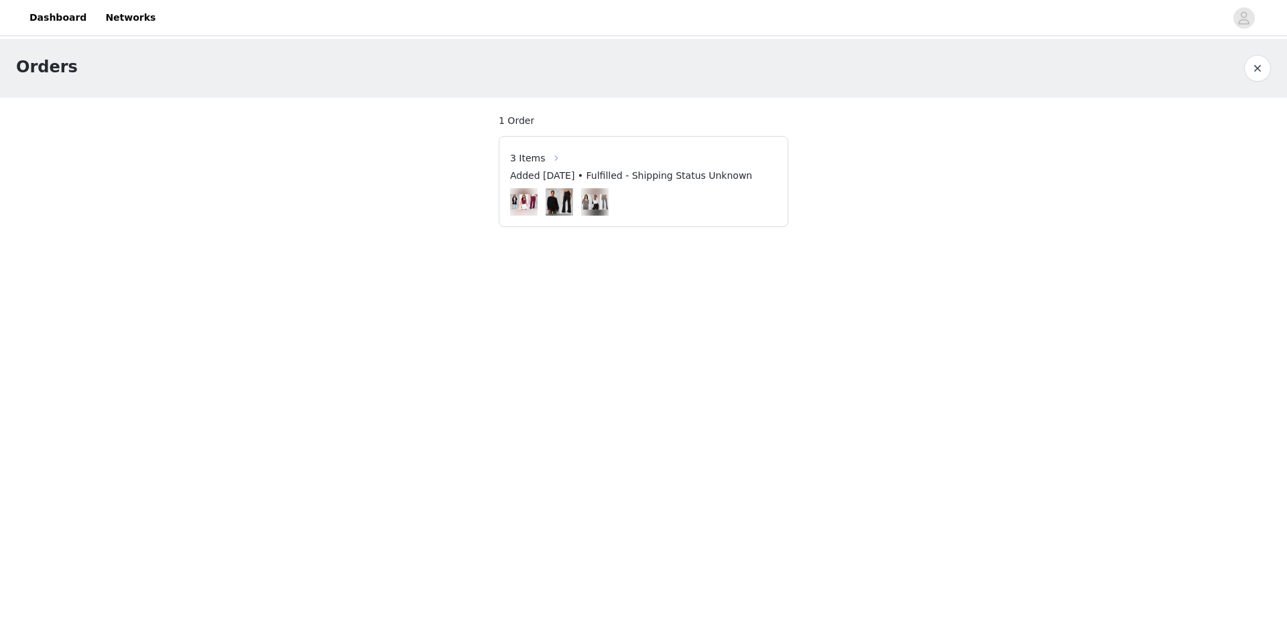
click at [545, 155] on button "button" at bounding box center [555, 157] width 21 height 21
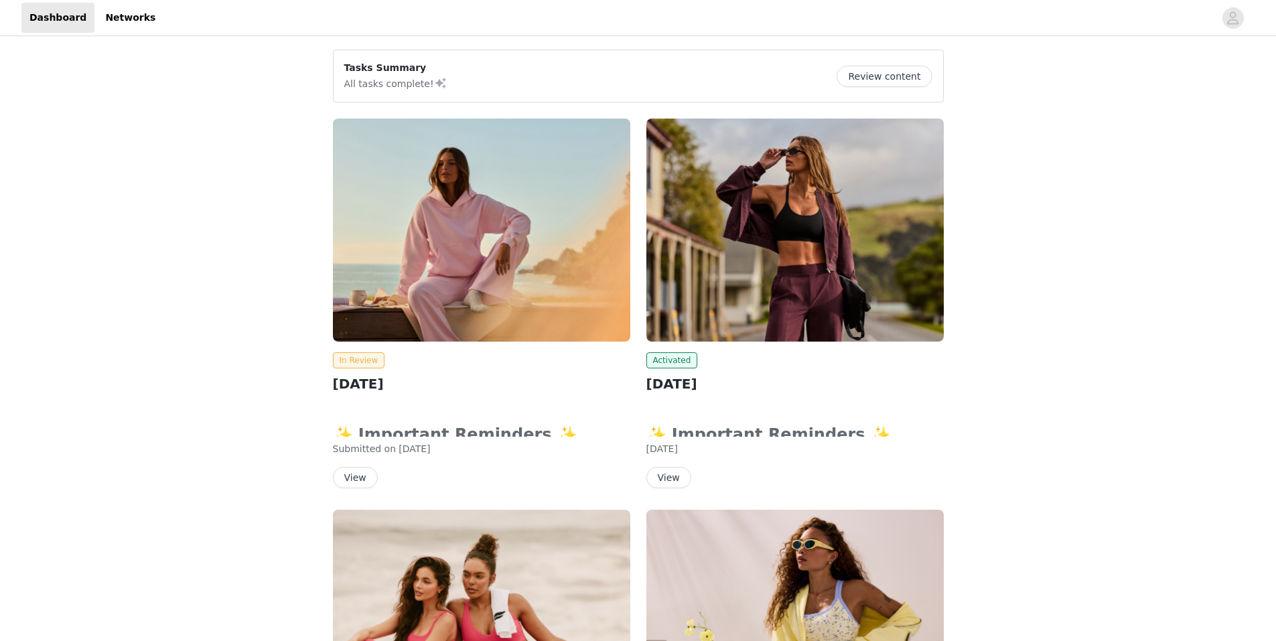
click at [359, 476] on button "View" at bounding box center [355, 477] width 45 height 21
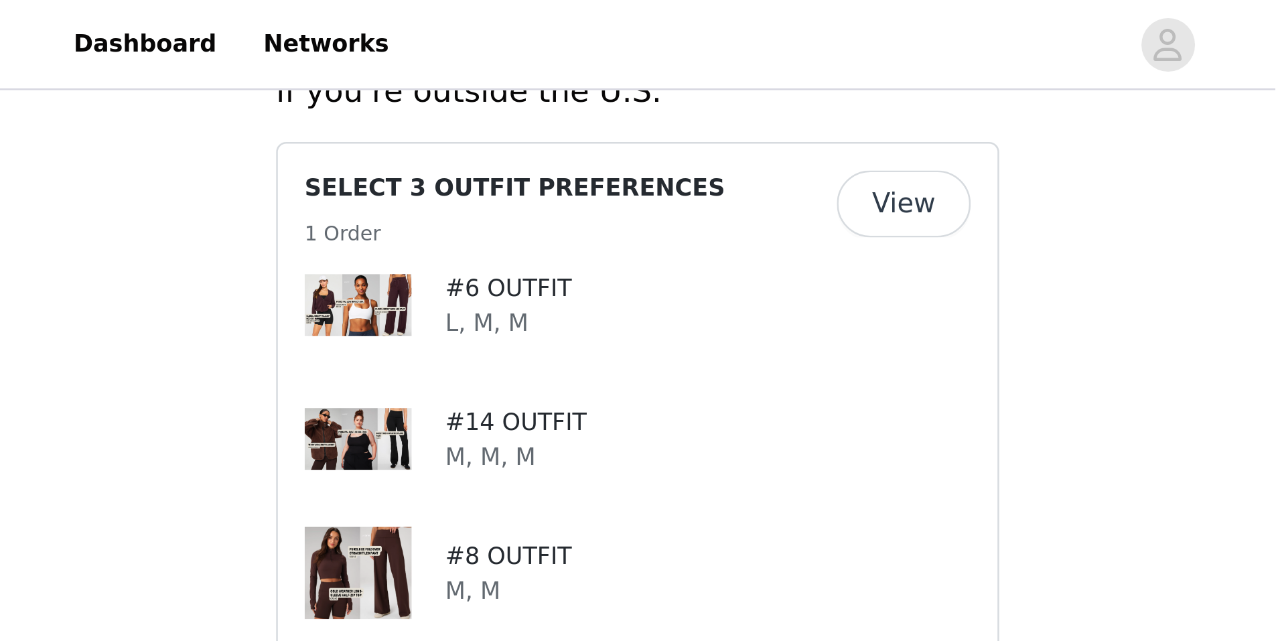
scroll to position [729, 0]
